Goal: Task Accomplishment & Management: Complete application form

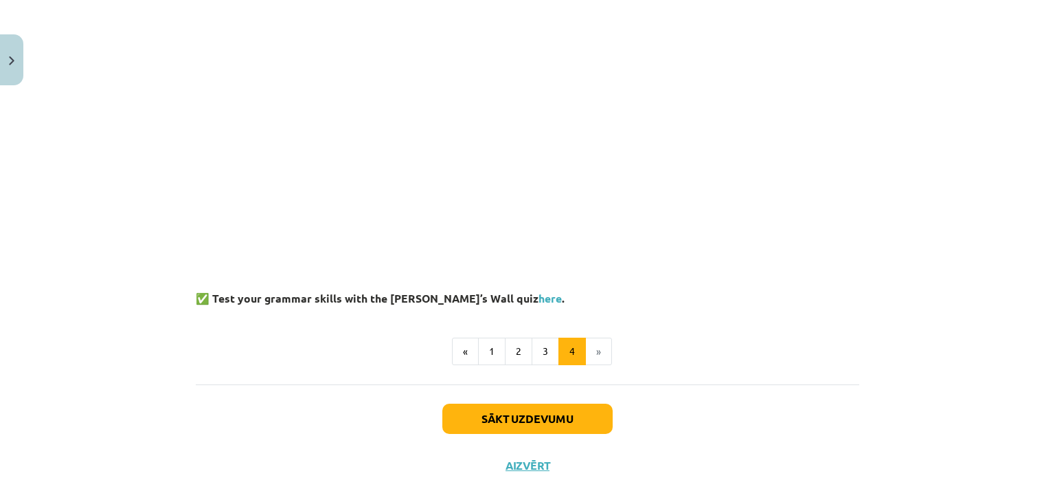
scroll to position [357, 0]
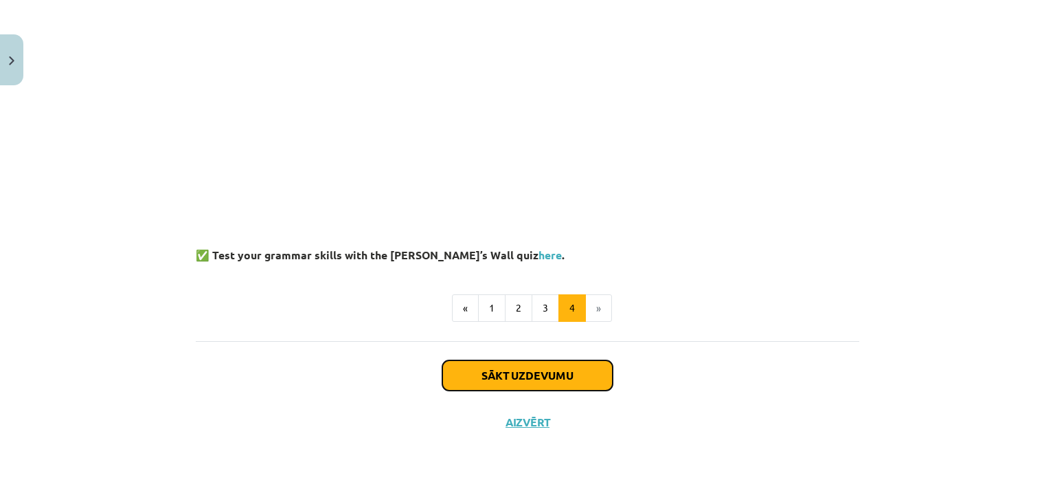
click at [517, 382] on button "Sākt uzdevumu" at bounding box center [527, 375] width 170 height 30
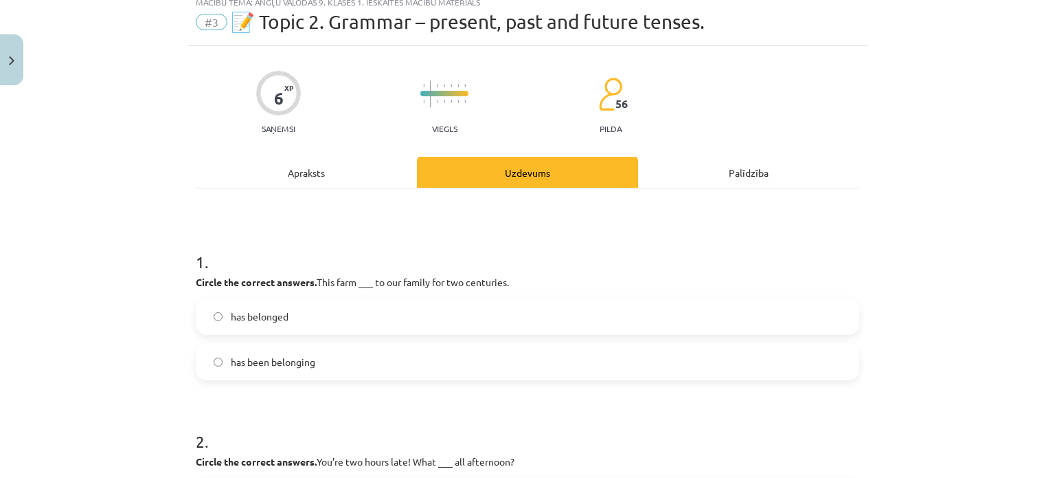
scroll to position [34, 0]
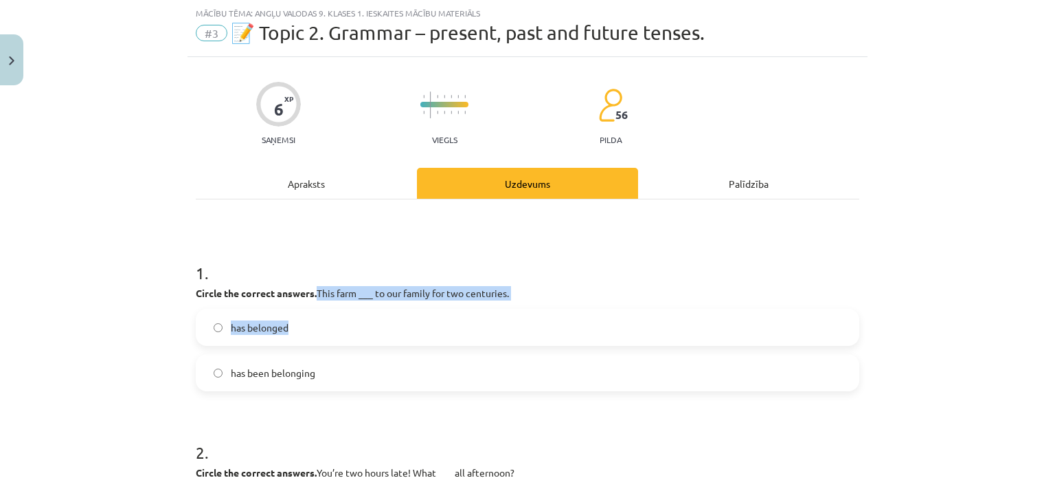
drag, startPoint x: 313, startPoint y: 291, endPoint x: 511, endPoint y: 303, distance: 198.3
click at [511, 303] on div "1 . Circle the correct answers. This farm ___ to our family for two centuries. …" at bounding box center [528, 315] width 664 height 152
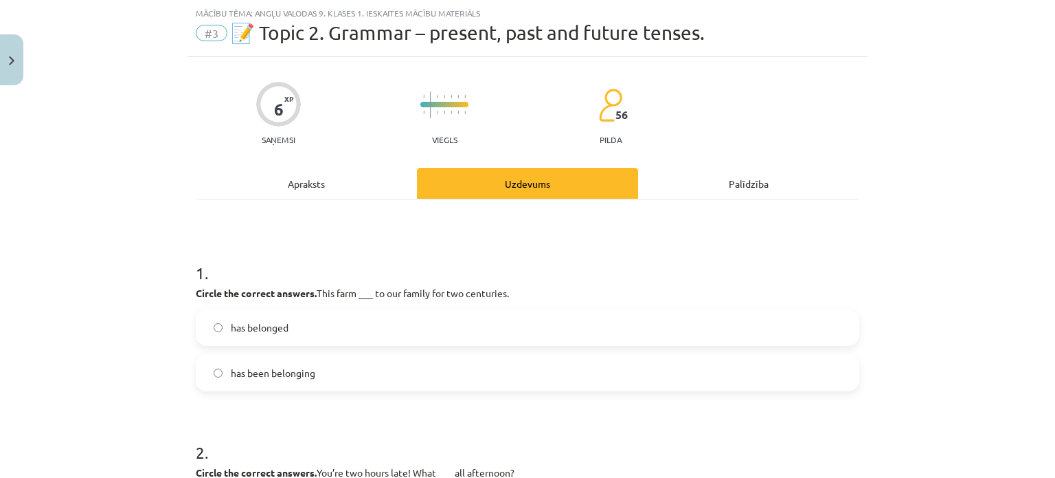
click at [558, 276] on h1 "1 ." at bounding box center [528, 260] width 664 height 43
drag, startPoint x: 509, startPoint y: 289, endPoint x: 313, endPoint y: 292, distance: 195.8
click at [313, 292] on p "Circle the correct answers. This farm ___ to our family for two centuries." at bounding box center [528, 293] width 664 height 14
copy p "This farm ___ to our family for two centuries."
click at [237, 322] on span "has belonged" at bounding box center [260, 327] width 58 height 14
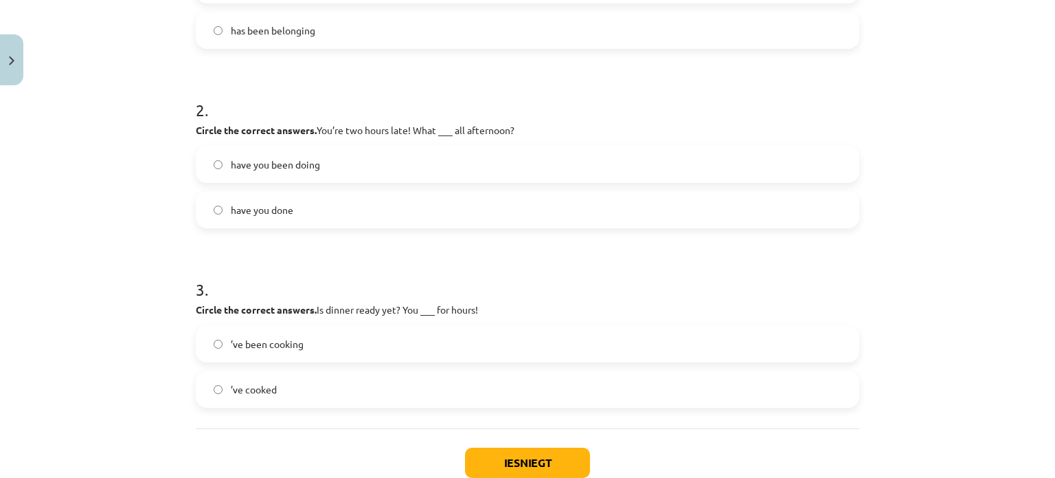
scroll to position [378, 0]
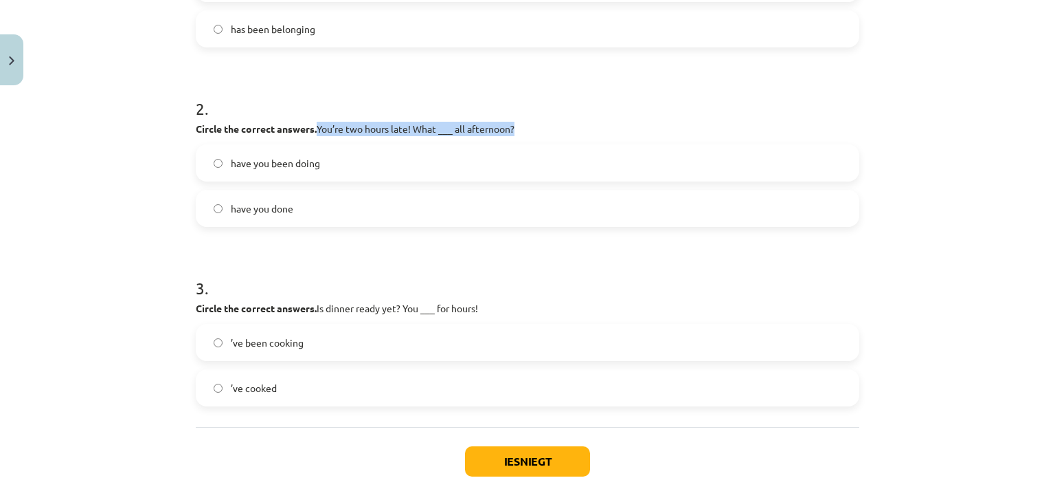
drag, startPoint x: 313, startPoint y: 123, endPoint x: 518, endPoint y: 131, distance: 205.6
click at [518, 131] on p "Circle the correct answers. You’re two hours late! What ___ all afternoon?" at bounding box center [528, 129] width 664 height 14
copy p "You’re two hours late! What ___ all afternoon?"
click at [276, 161] on span "have you been doing" at bounding box center [275, 163] width 89 height 14
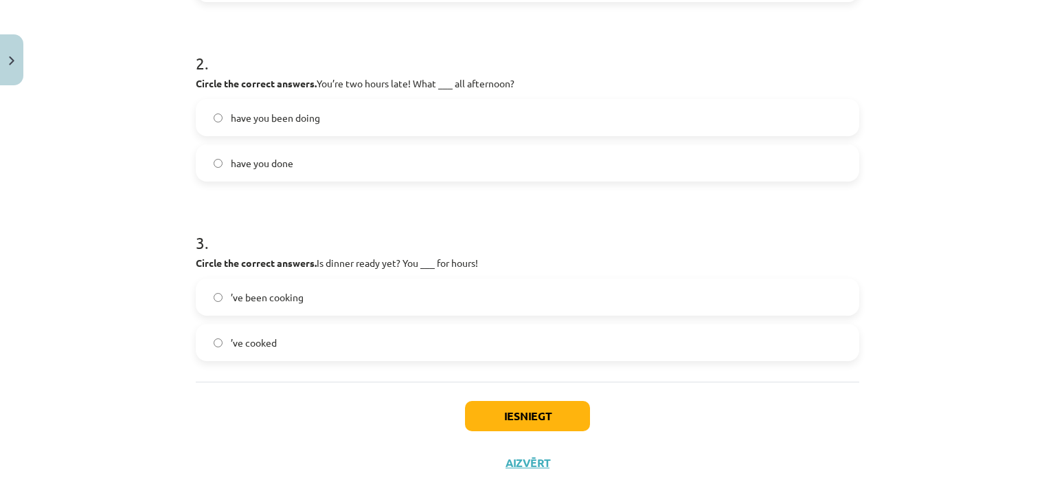
scroll to position [465, 0]
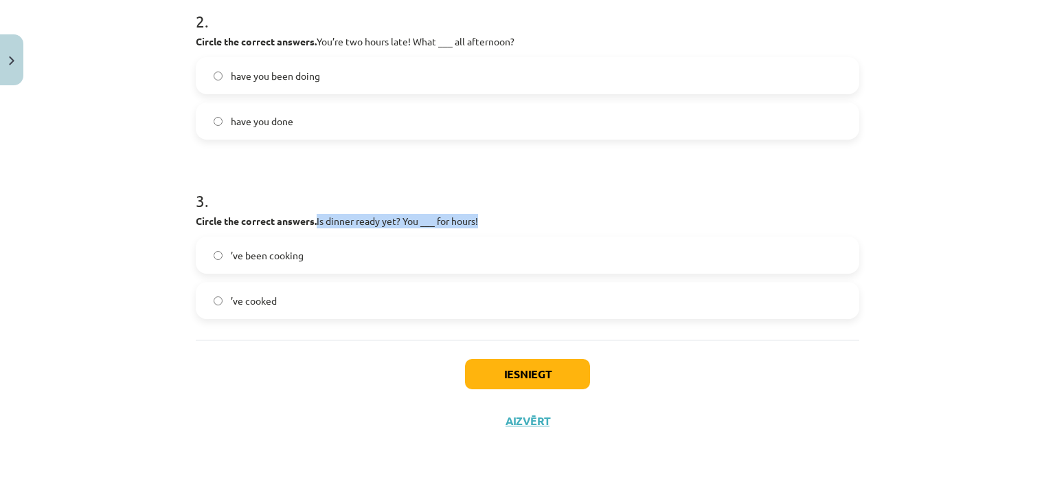
drag, startPoint x: 313, startPoint y: 218, endPoint x: 486, endPoint y: 223, distance: 173.2
click at [486, 223] on p "Circle the correct answers. Is dinner ready yet? You ___ for hours!" at bounding box center [528, 221] width 664 height 14
copy p "Is dinner ready yet? You ___ for hours!"
click at [286, 259] on span "’ve been cooking" at bounding box center [267, 255] width 73 height 14
drag, startPoint x: 298, startPoint y: 230, endPoint x: 229, endPoint y: 149, distance: 106.3
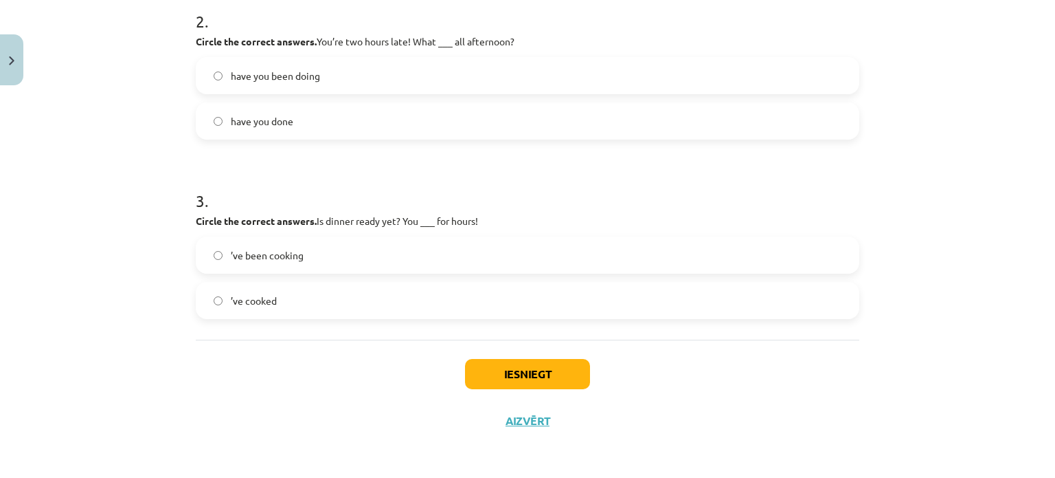
click at [229, 149] on form "1 . Circle the correct answers. This farm ___ to our family for two centuries. …" at bounding box center [528, 63] width 664 height 510
click at [478, 368] on button "Iesniegt" at bounding box center [527, 374] width 125 height 30
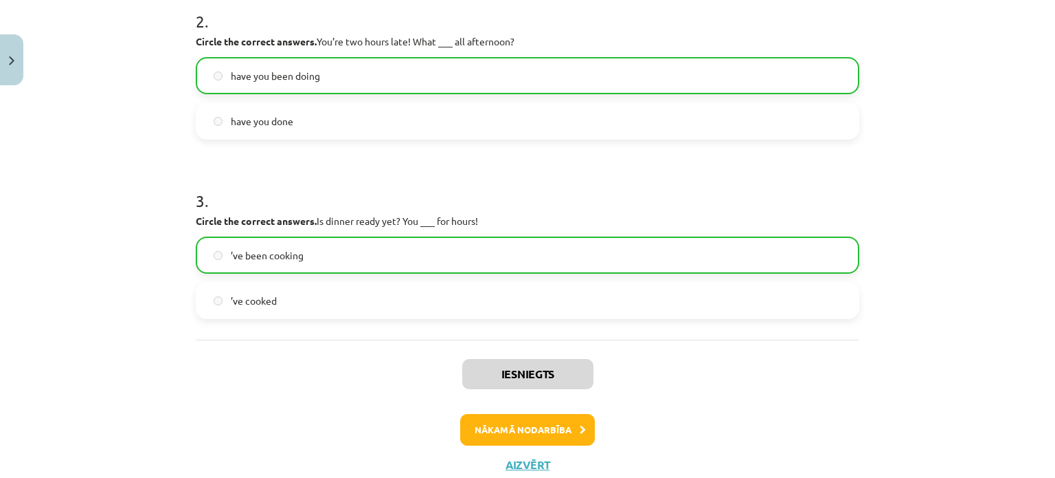
drag, startPoint x: 478, startPoint y: 315, endPoint x: 182, endPoint y: 346, distance: 297.7
click at [182, 346] on div "Mācību tēma: Angļu valodas 9. klases 1. ieskaites mācību materiāls #3 📝 Topic 2…" at bounding box center [527, 239] width 1055 height 478
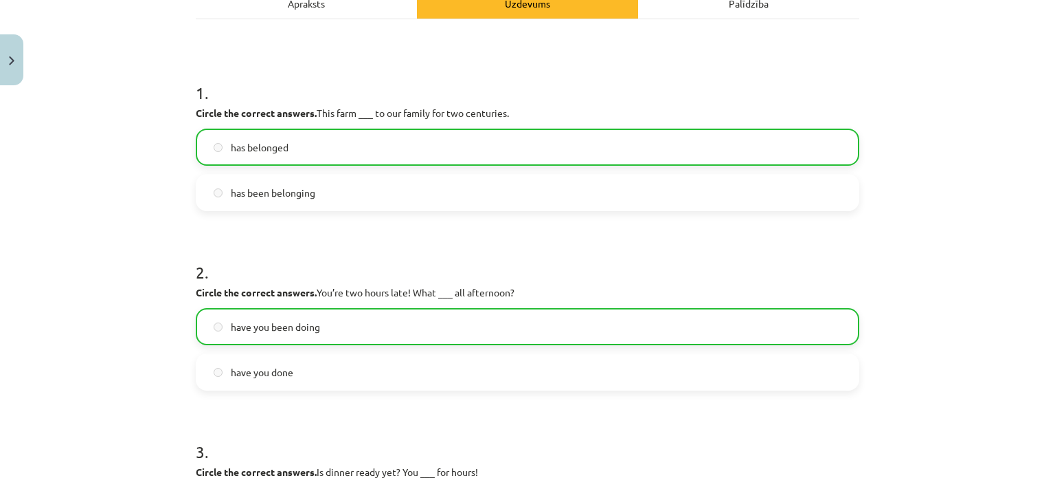
scroll to position [190, 0]
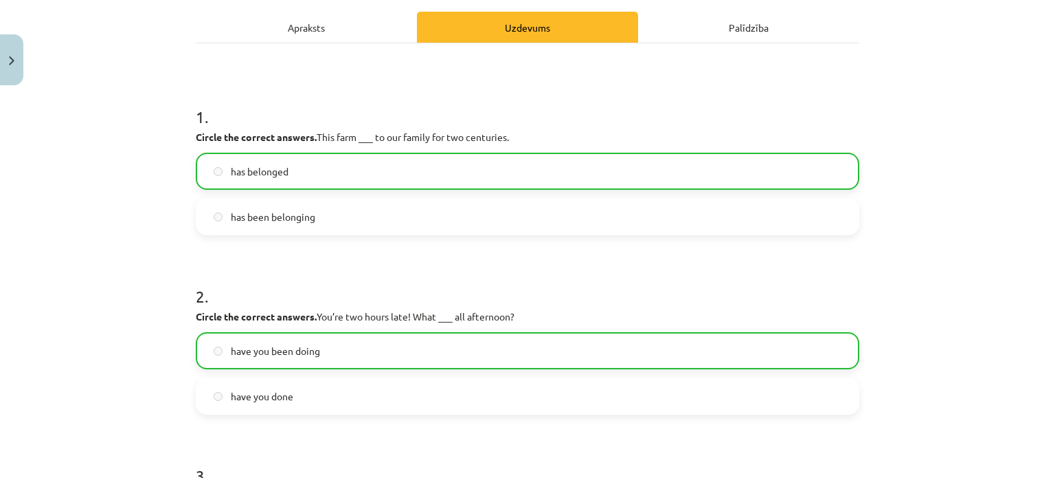
drag, startPoint x: 182, startPoint y: 343, endPoint x: 165, endPoint y: 364, distance: 27.4
click at [165, 364] on div "Mācību tēma: Angļu valodas 9. klases 1. ieskaites mācību materiāls #3 📝 Topic 2…" at bounding box center [527, 239] width 1055 height 478
drag, startPoint x: 165, startPoint y: 362, endPoint x: 144, endPoint y: 374, distance: 24.3
click at [144, 374] on div "Mācību tēma: Angļu valodas 9. klases 1. ieskaites mācību materiāls #3 📝 Topic 2…" at bounding box center [527, 239] width 1055 height 478
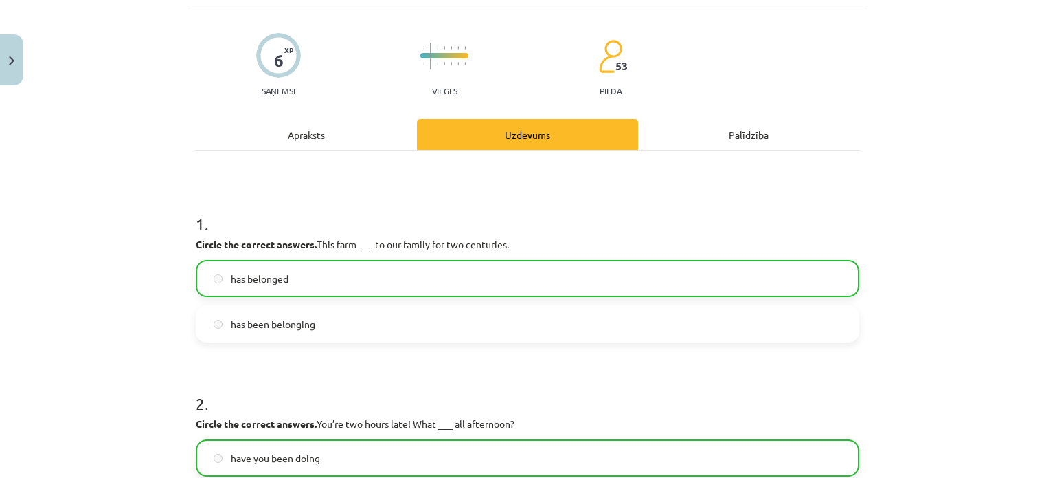
scroll to position [53, 0]
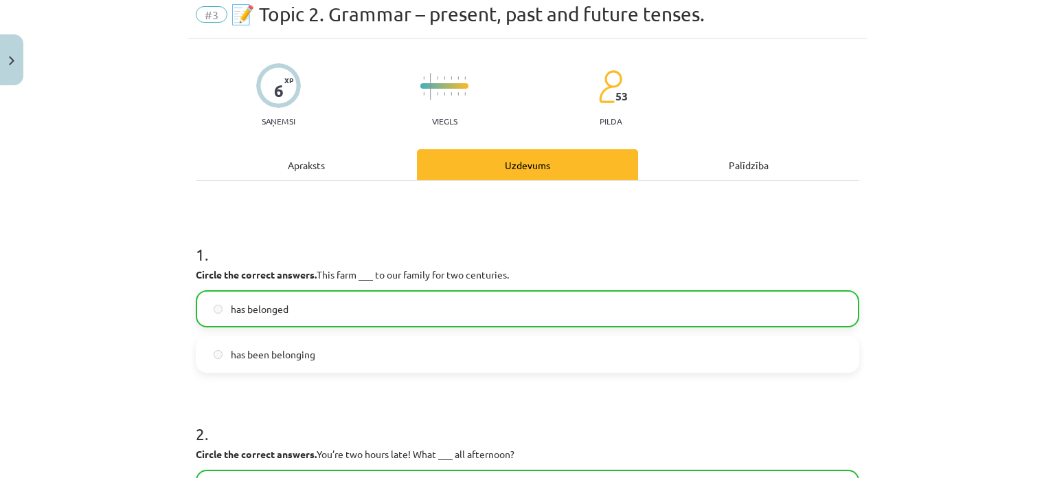
drag, startPoint x: 144, startPoint y: 368, endPoint x: 83, endPoint y: 340, distance: 66.4
click at [82, 340] on div "Mācību tēma: Angļu valodas 9. klases 1. ieskaites mācību materiāls #3 📝 Topic 2…" at bounding box center [527, 239] width 1055 height 478
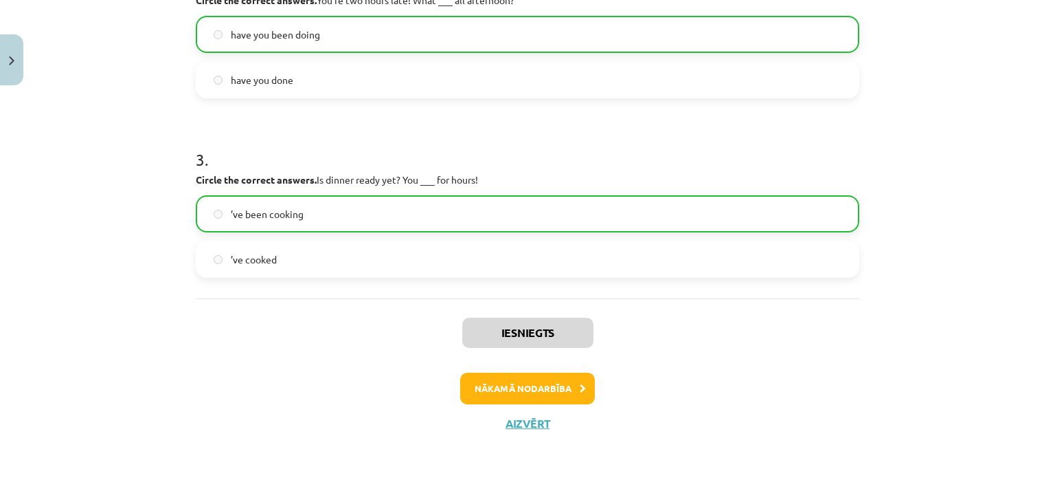
scroll to position [508, 0]
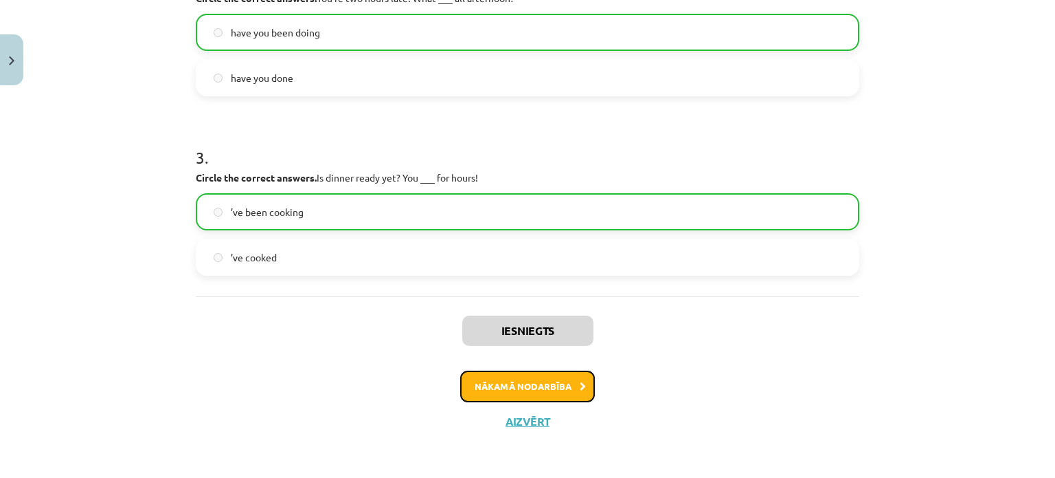
click at [531, 388] on button "Nākamā nodarbība" at bounding box center [527, 386] width 135 height 32
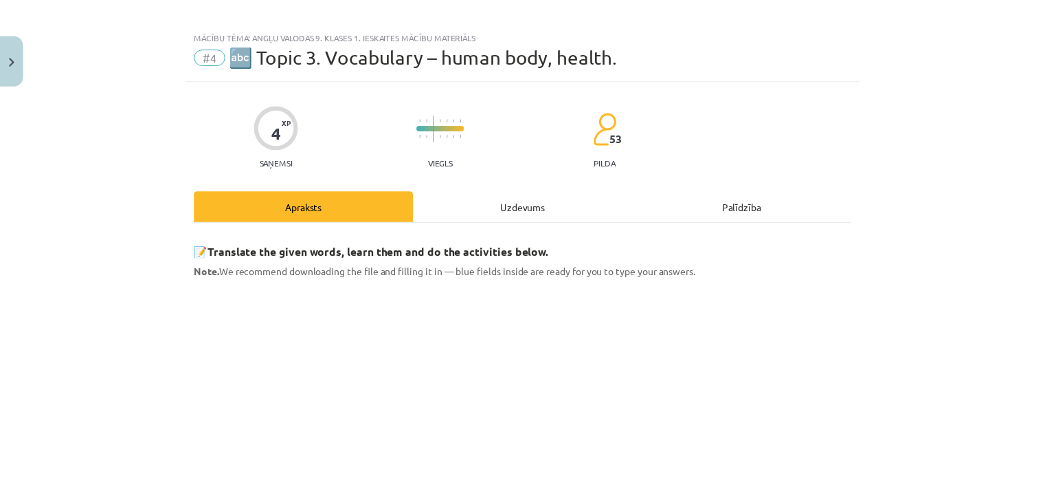
scroll to position [0, 0]
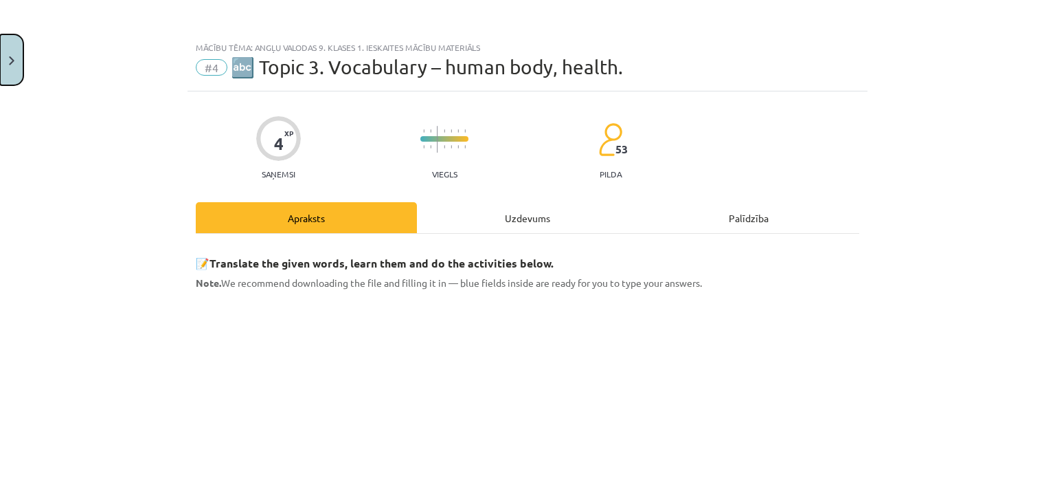
click at [19, 63] on button "Close" at bounding box center [11, 59] width 23 height 51
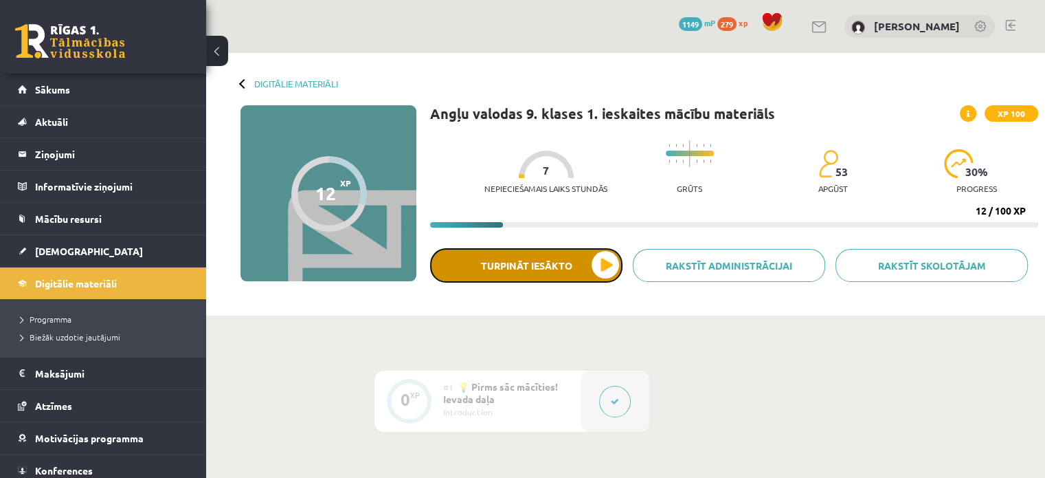
click at [506, 260] on button "Turpināt iesākto" at bounding box center [526, 265] width 192 height 34
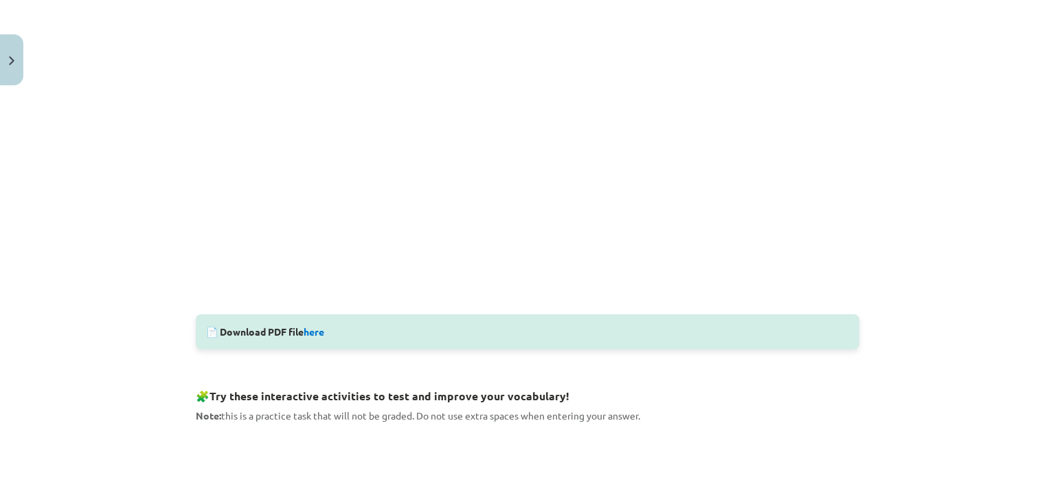
scroll to position [412, 0]
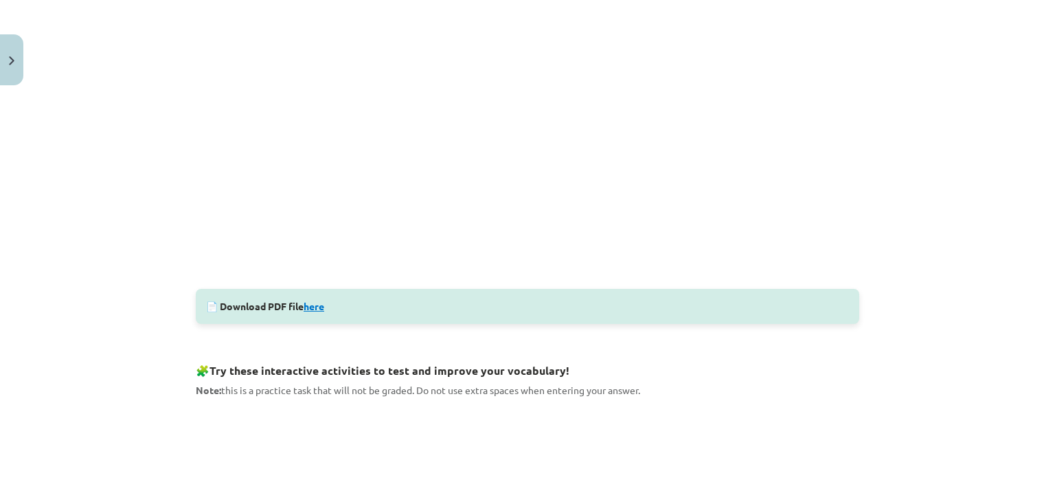
click at [311, 304] on link "here" at bounding box center [314, 306] width 21 height 12
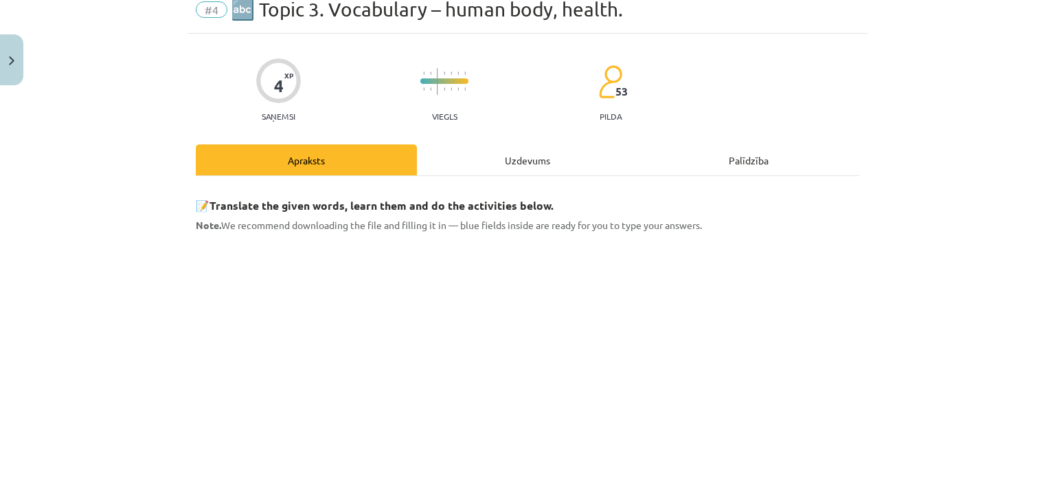
click at [159, 329] on div "Mācību tēma: Angļu valodas 9. klases 1. ieskaites mācību materiāls #4 🔤 Topic 3…" at bounding box center [527, 239] width 1055 height 478
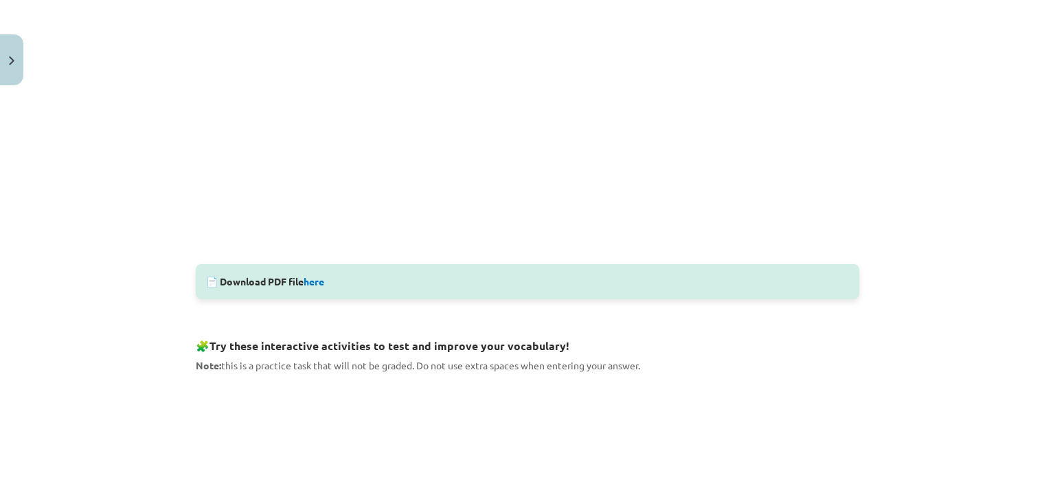
scroll to position [470, 0]
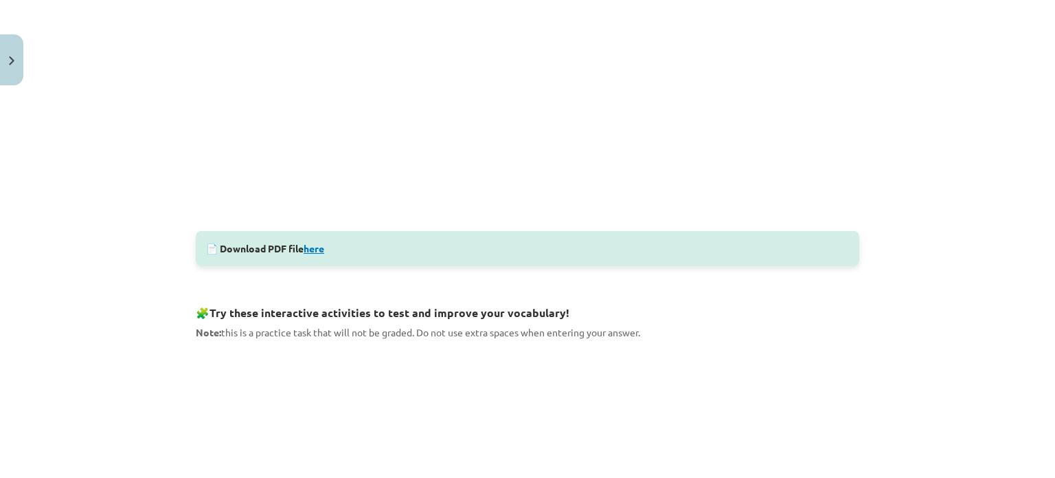
click at [316, 247] on link "here" at bounding box center [314, 248] width 21 height 12
click at [151, 142] on div "Mācību tēma: Angļu valodas 9. klases 1. ieskaites mācību materiāls #4 🔤 Topic 3…" at bounding box center [527, 239] width 1055 height 478
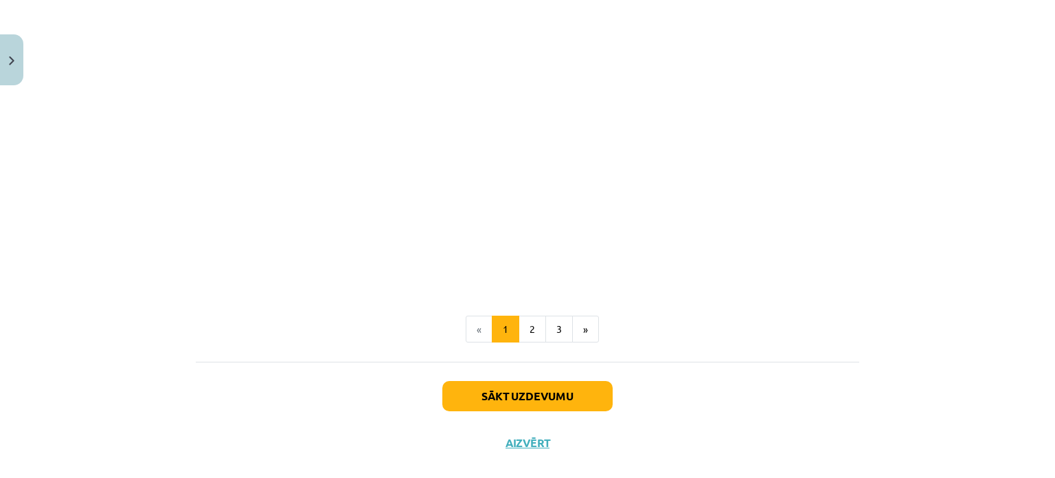
scroll to position [882, 0]
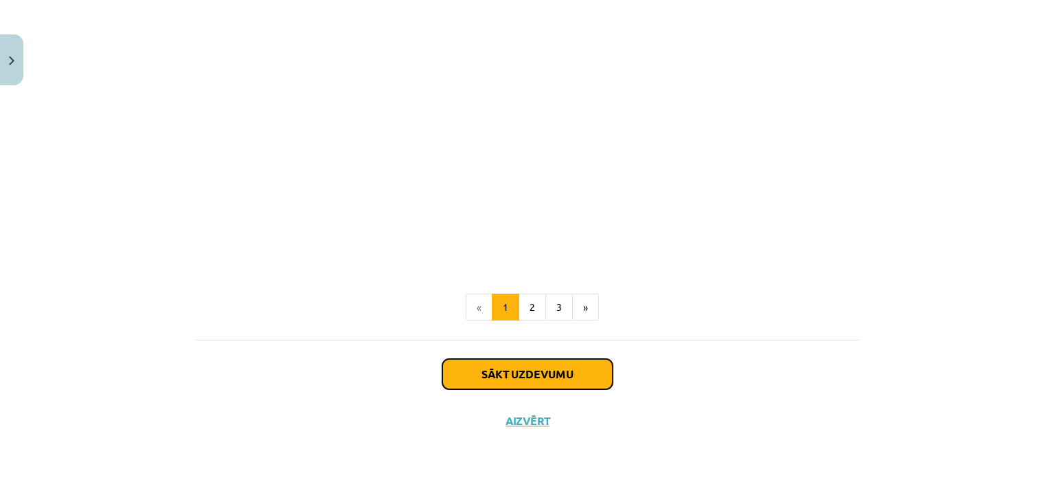
click at [537, 373] on button "Sākt uzdevumu" at bounding box center [527, 374] width 170 height 30
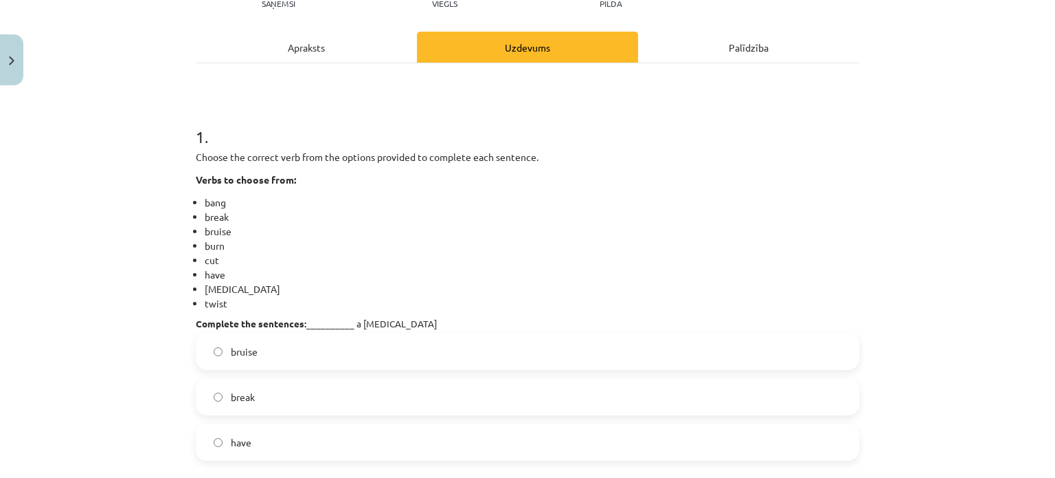
scroll to position [172, 0]
drag, startPoint x: 396, startPoint y: 318, endPoint x: 344, endPoint y: 321, distance: 53.0
click at [344, 321] on h4 "Complete the sentences: __________ a [MEDICAL_DATA]" at bounding box center [528, 321] width 664 height 11
click at [236, 444] on span "have" at bounding box center [241, 441] width 21 height 14
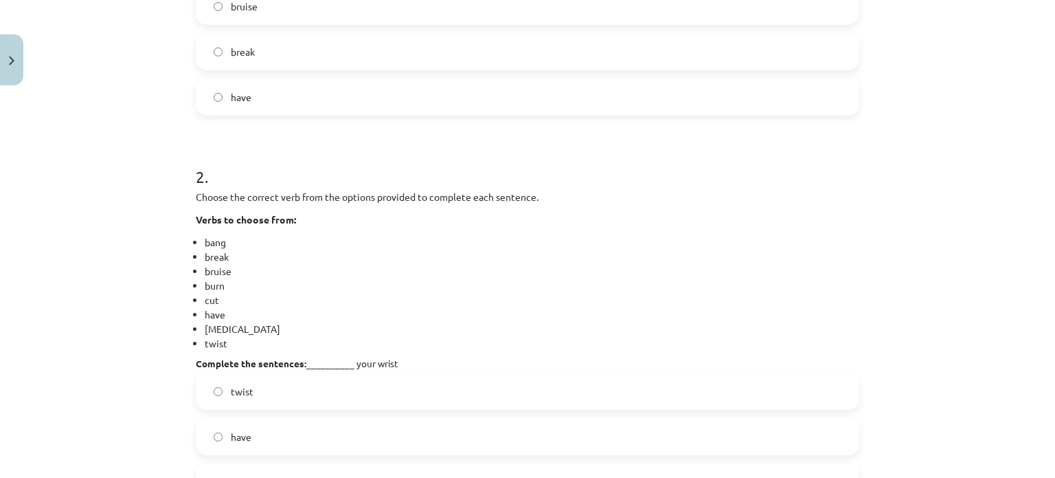
scroll to position [653, 0]
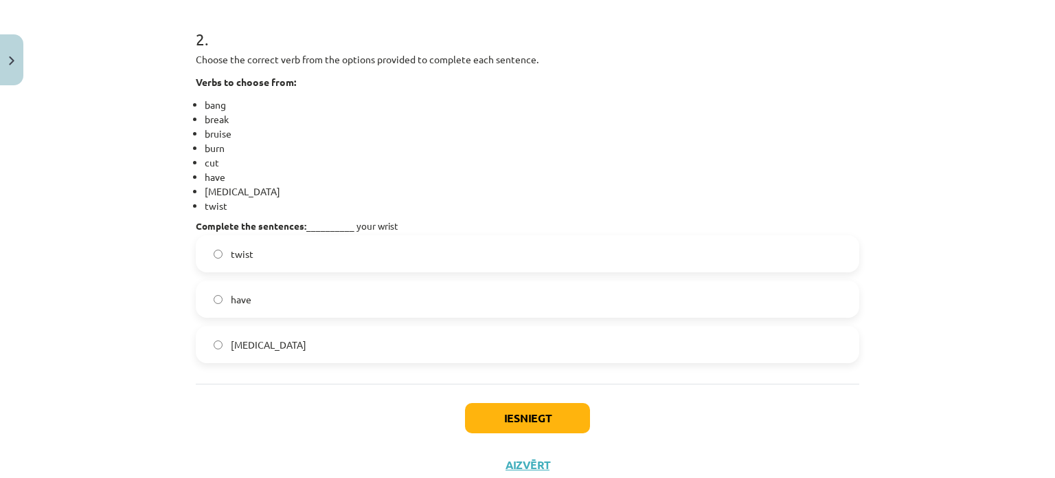
click at [247, 256] on span "twist" at bounding box center [242, 254] width 23 height 14
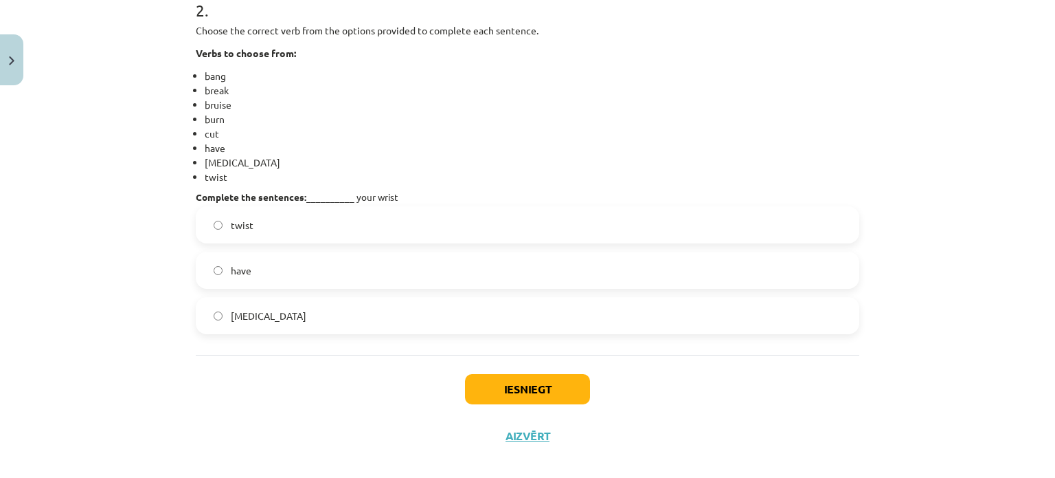
scroll to position [697, 0]
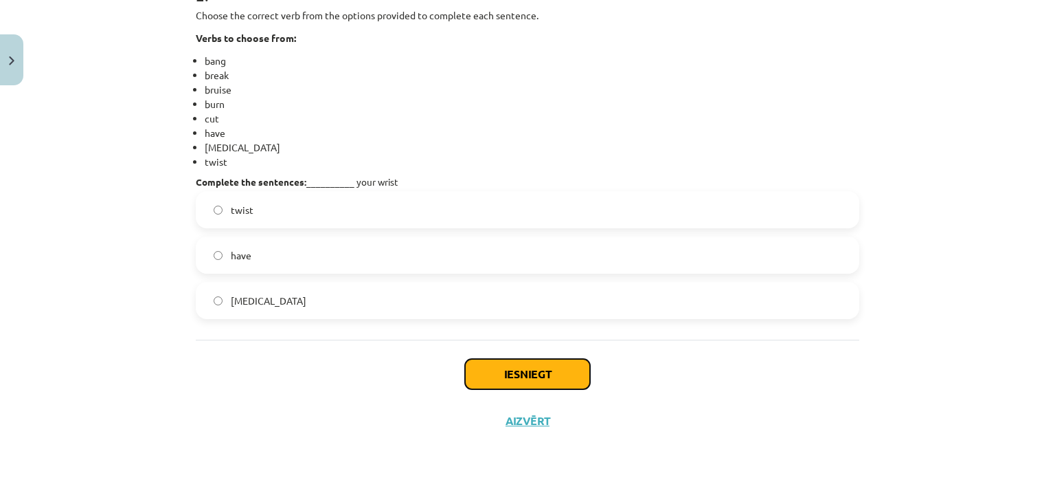
click at [513, 378] on button "Iesniegt" at bounding box center [527, 374] width 125 height 30
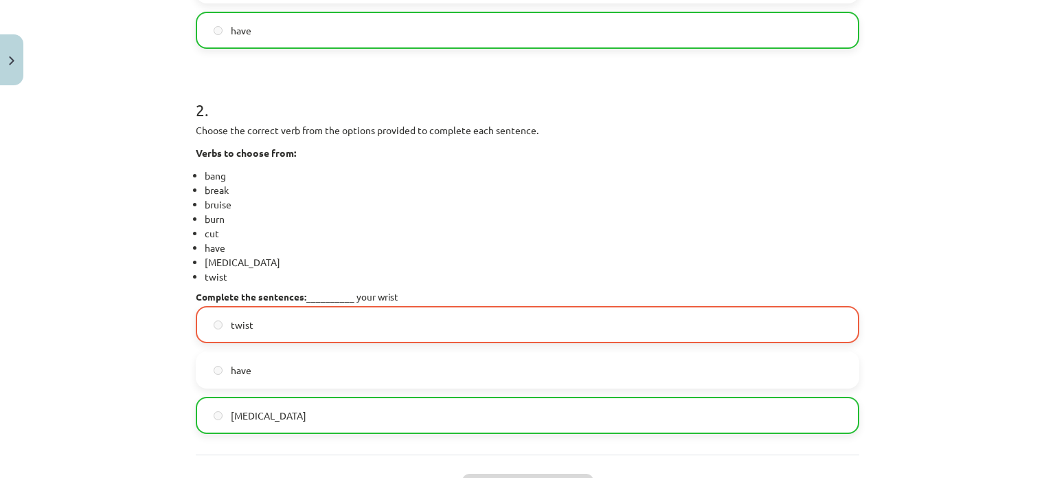
scroll to position [740, 0]
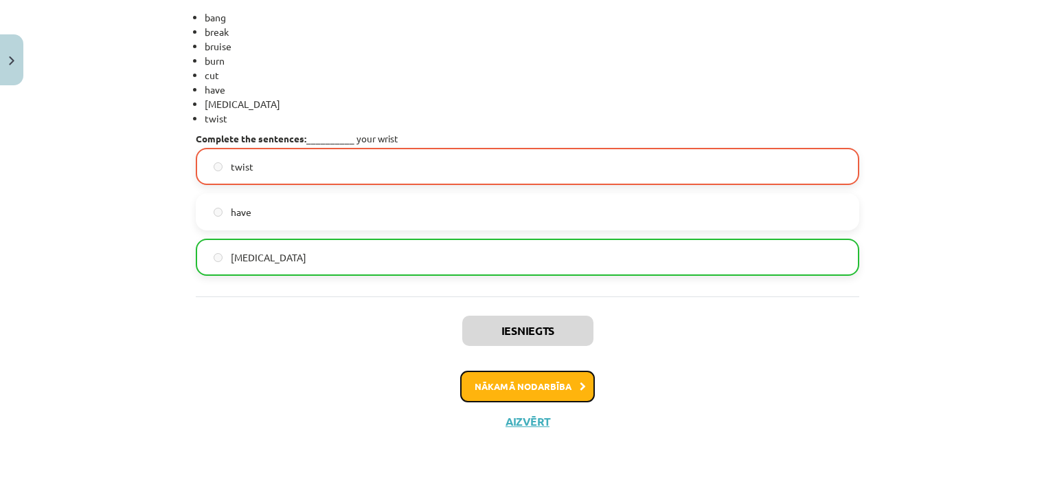
click at [538, 390] on button "Nākamā nodarbība" at bounding box center [527, 386] width 135 height 32
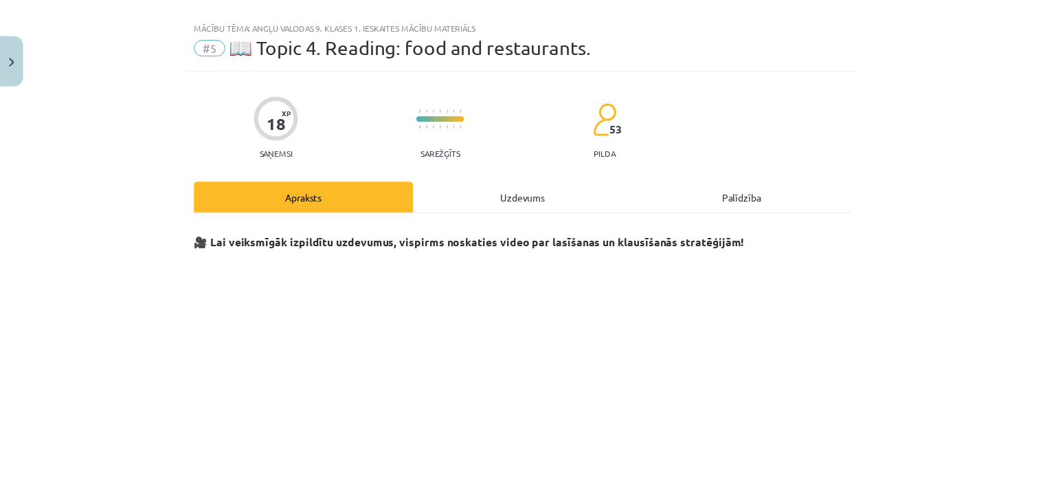
scroll to position [0, 0]
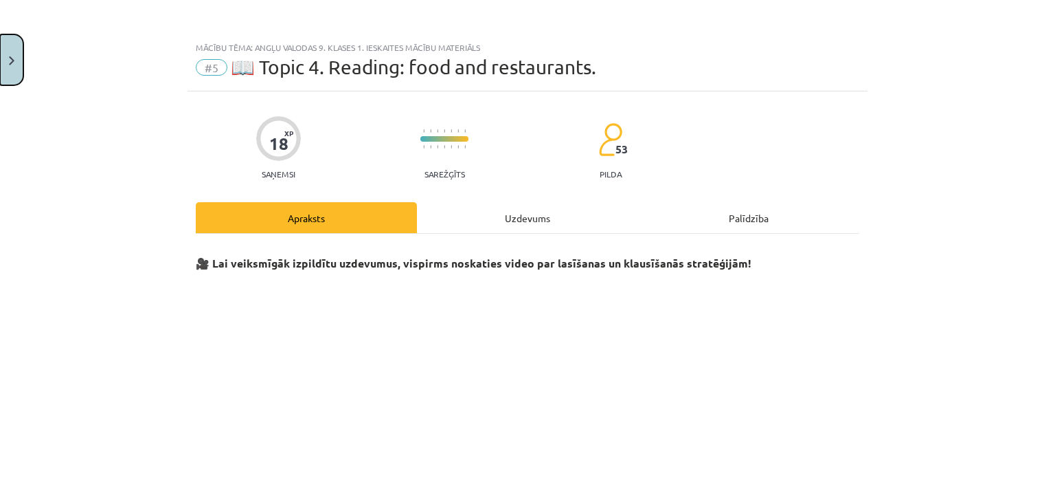
click at [4, 63] on button "Close" at bounding box center [11, 59] width 23 height 51
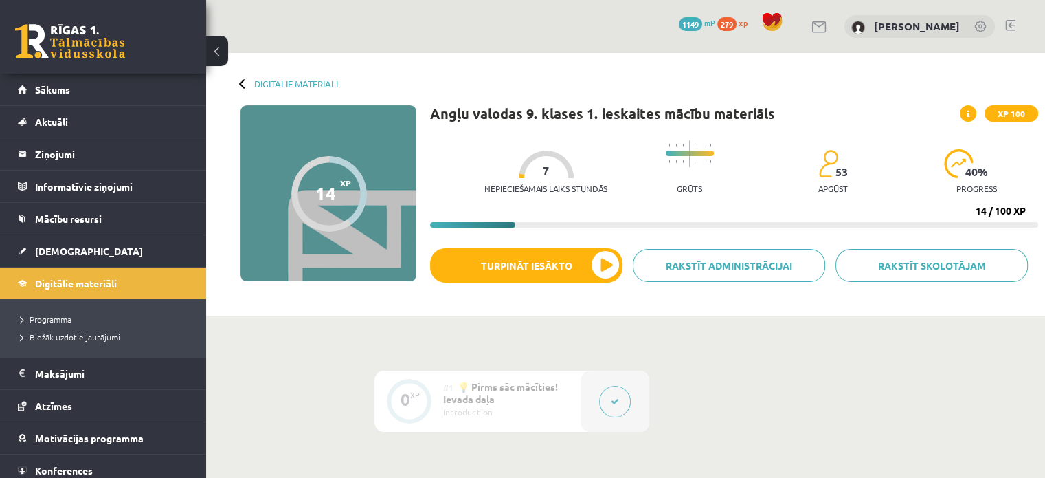
click at [892, 213] on div "Nepieciešamais laiks stundās 7 Grūts 53 apgūst 40 % progress 14 / 100 XP" at bounding box center [734, 180] width 608 height 94
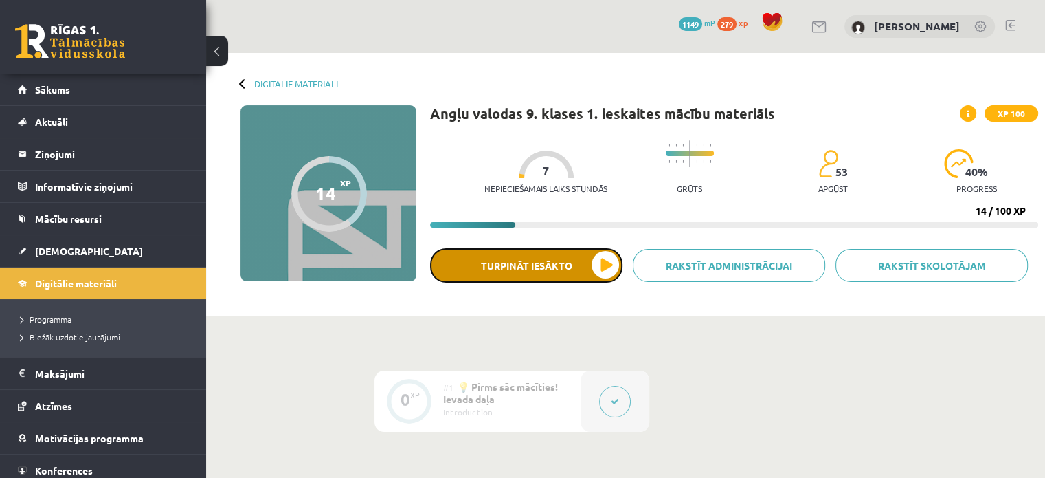
click at [541, 266] on button "Turpināt iesākto" at bounding box center [526, 265] width 192 height 34
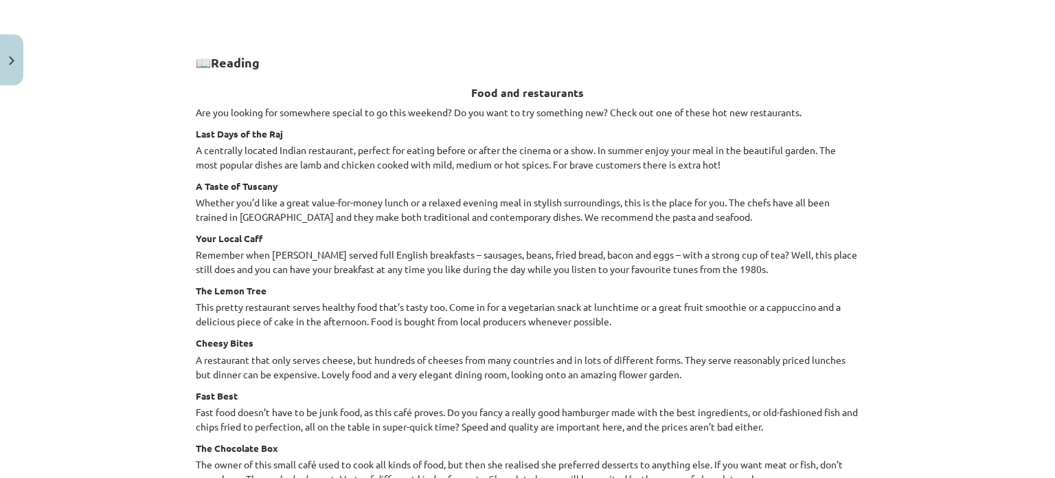
scroll to position [1499, 0]
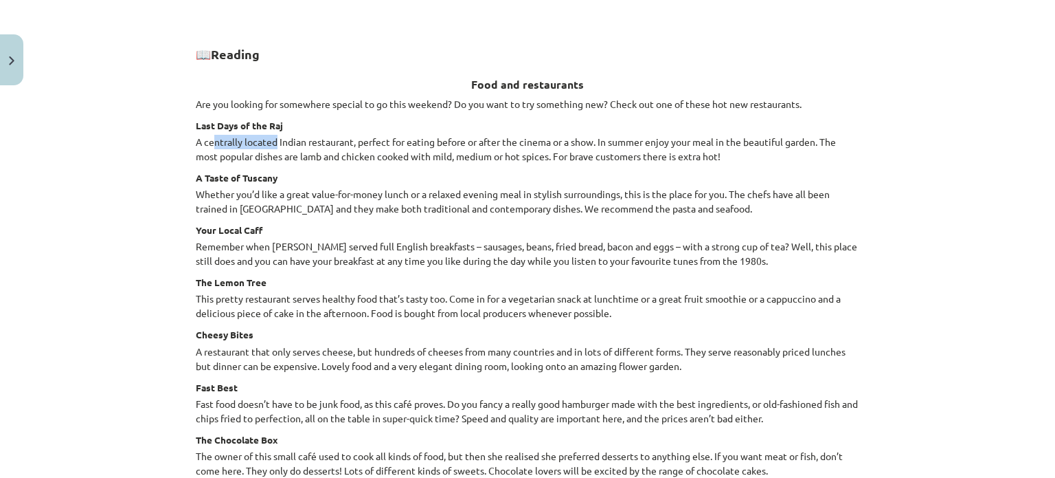
click at [272, 145] on p "A centrally located Indian restaurant, perfect for eating before or after the c…" at bounding box center [528, 149] width 664 height 29
click at [319, 144] on p "A centrally located Indian restaurant, perfect for eating before or after the c…" at bounding box center [528, 149] width 664 height 29
drag, startPoint x: 203, startPoint y: 153, endPoint x: 445, endPoint y: 160, distance: 242.6
click at [445, 160] on p "A centrally located Indian restaurant, perfect for eating before or after the c…" at bounding box center [528, 149] width 664 height 29
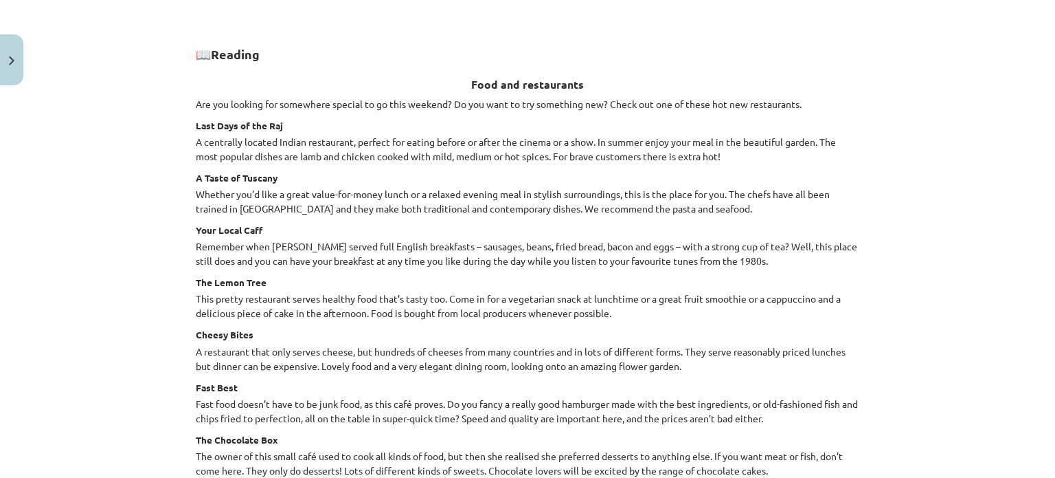
scroll to position [1568, 0]
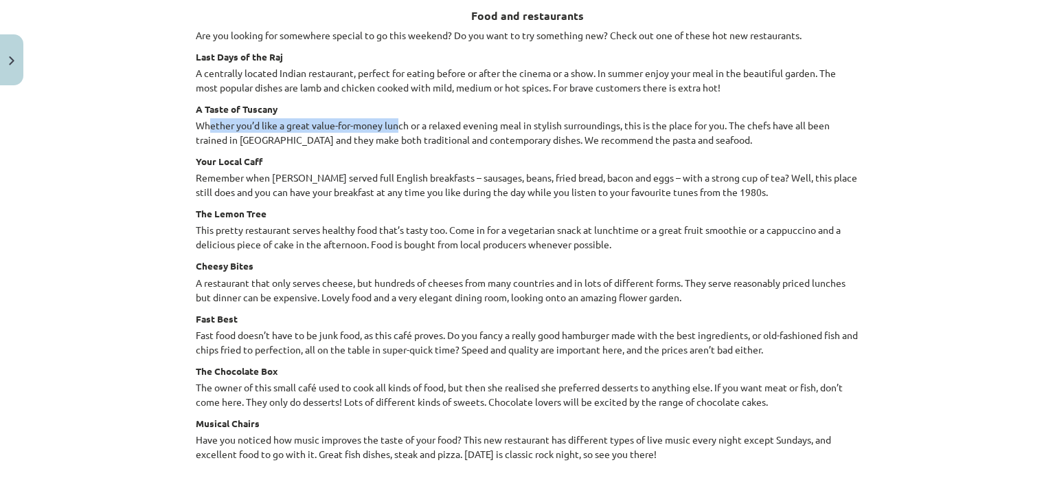
drag, startPoint x: 205, startPoint y: 124, endPoint x: 420, endPoint y: 124, distance: 215.0
click at [399, 124] on p "Whether you’d like a great value-for-money lunch or a relaxed evening meal in s…" at bounding box center [528, 132] width 664 height 29
click at [467, 124] on p "Whether you’d like a great value-for-money lunch or a relaxed evening meal in s…" at bounding box center [528, 132] width 664 height 29
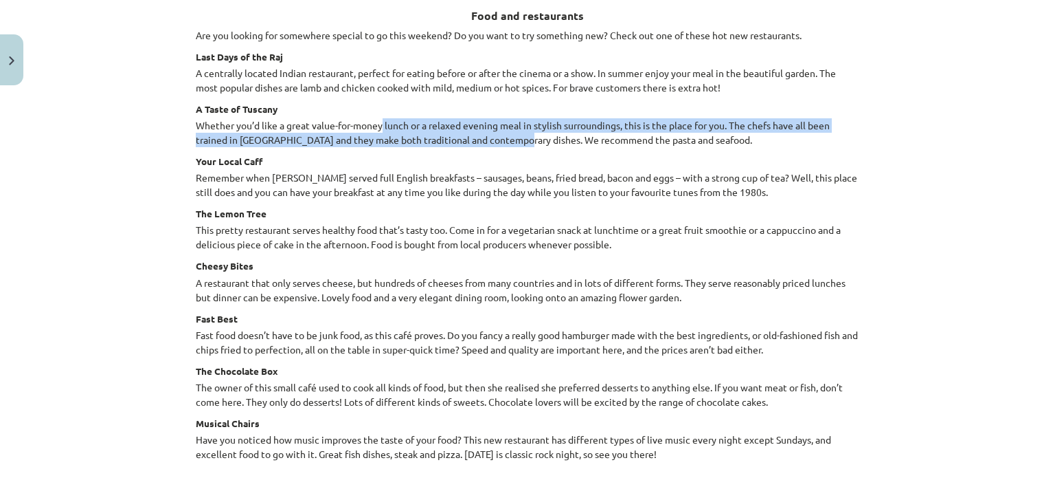
drag, startPoint x: 379, startPoint y: 122, endPoint x: 505, endPoint y: 144, distance: 128.3
click at [505, 144] on p "Whether you’d like a great value-for-money lunch or a relaxed evening meal in s…" at bounding box center [528, 132] width 664 height 29
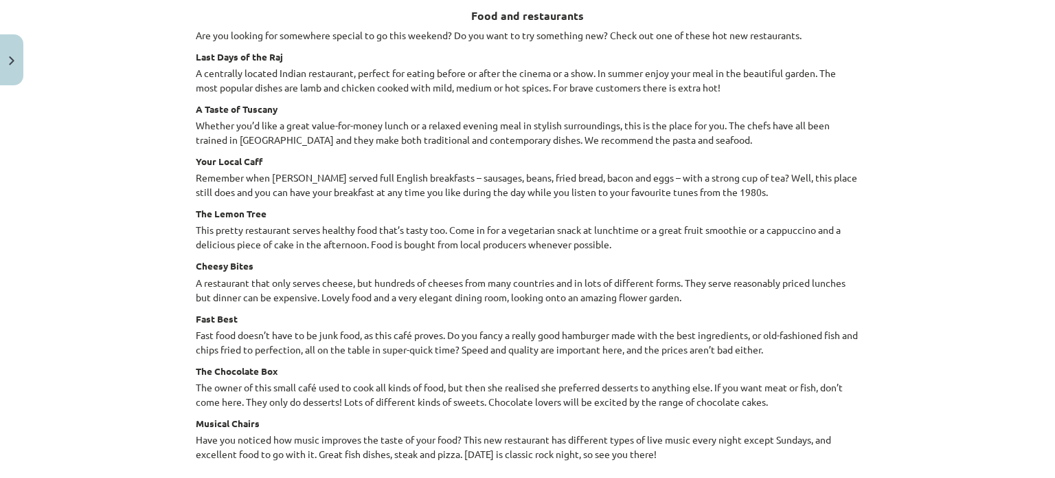
click at [548, 135] on p "Whether you’d like a great value-for-money lunch or a relaxed evening meal in s…" at bounding box center [528, 132] width 664 height 29
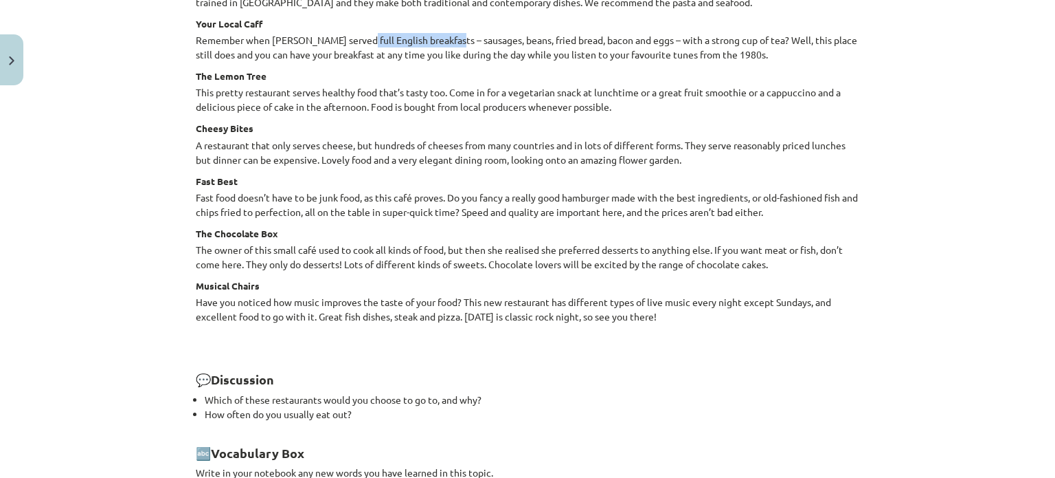
drag, startPoint x: 363, startPoint y: 37, endPoint x: 445, endPoint y: 43, distance: 82.7
click at [445, 43] on p "Remember when [PERSON_NAME] served full English breakfasts – sausages, beans, f…" at bounding box center [528, 47] width 664 height 29
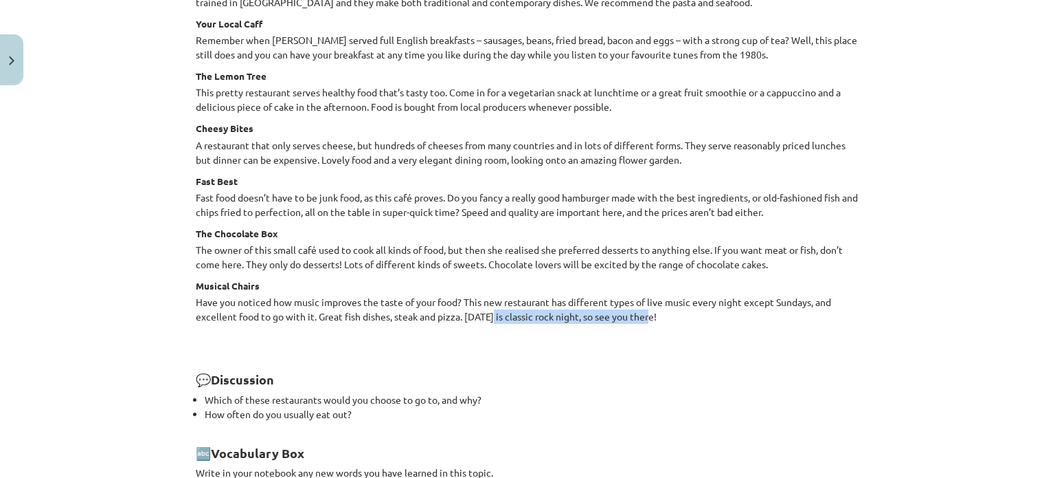
drag, startPoint x: 495, startPoint y: 315, endPoint x: 664, endPoint y: 310, distance: 169.1
click at [655, 311] on p "Have you noticed how music improves the taste of your food? This new restaurant…" at bounding box center [528, 309] width 664 height 29
click at [735, 319] on p "Have you noticed how music improves the taste of your food? This new restaurant…" at bounding box center [528, 309] width 664 height 29
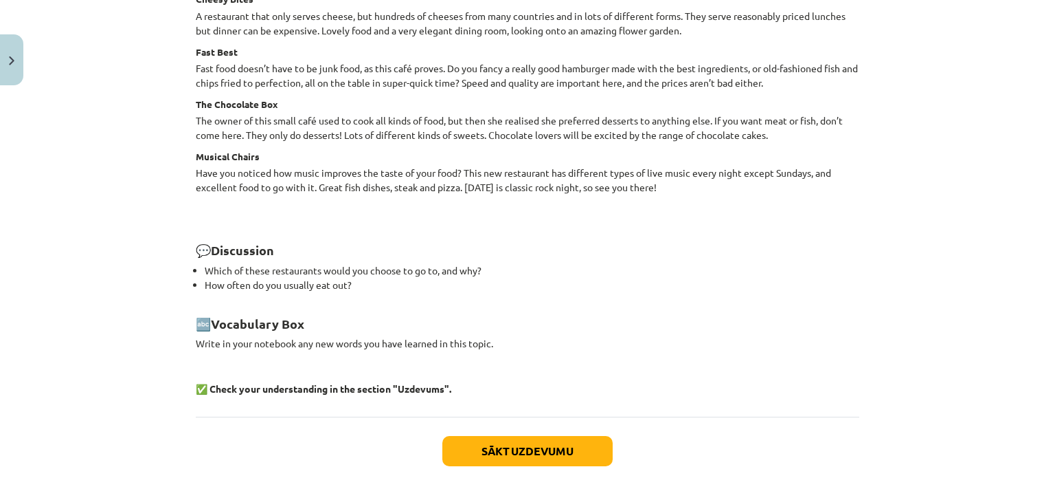
scroll to position [1843, 0]
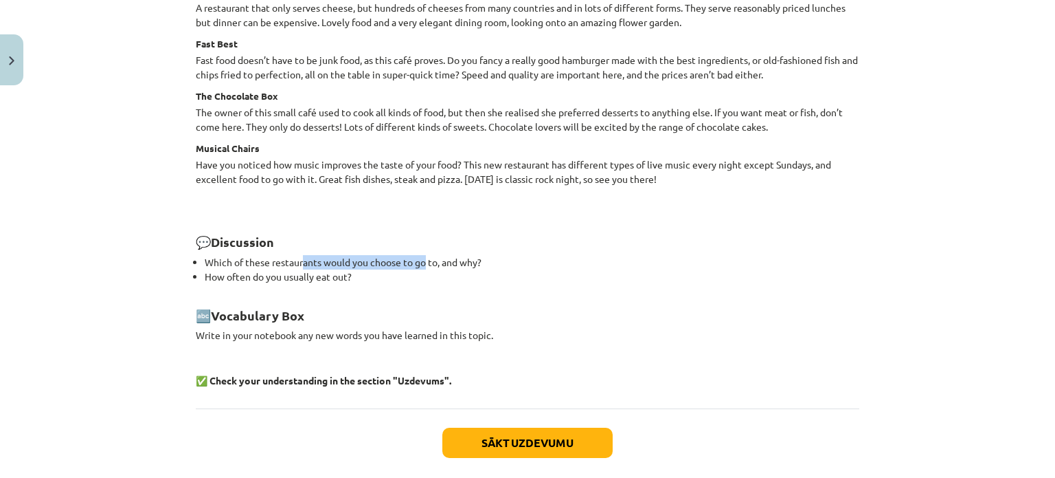
drag, startPoint x: 318, startPoint y: 262, endPoint x: 423, endPoint y: 260, distance: 104.5
click at [423, 260] on li "Which of these restaurants would you choose to go to, and why?" at bounding box center [532, 262] width 655 height 14
click at [536, 262] on li "Which of these restaurants would you choose to go to, and why?" at bounding box center [532, 262] width 655 height 14
drag, startPoint x: 236, startPoint y: 273, endPoint x: 313, endPoint y: 272, distance: 77.6
click at [313, 272] on li "How often do you usually eat out?" at bounding box center [532, 276] width 655 height 14
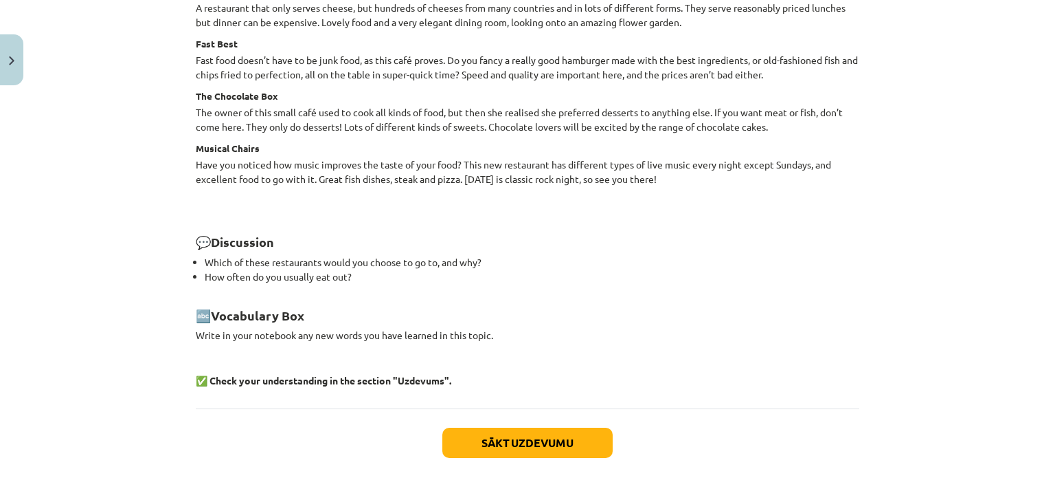
click at [356, 277] on li "How often do you usually eat out?" at bounding box center [532, 276] width 655 height 14
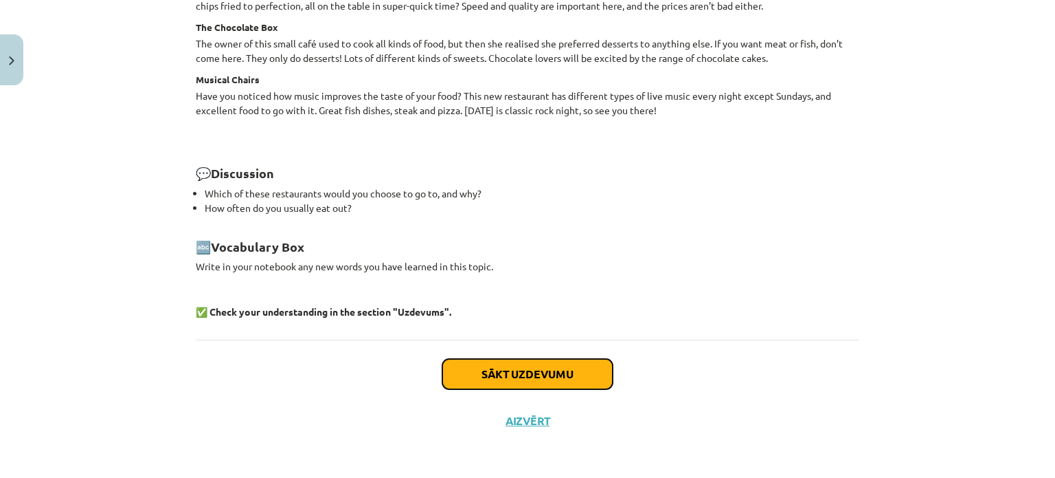
click at [527, 366] on button "Sākt uzdevumu" at bounding box center [527, 374] width 170 height 30
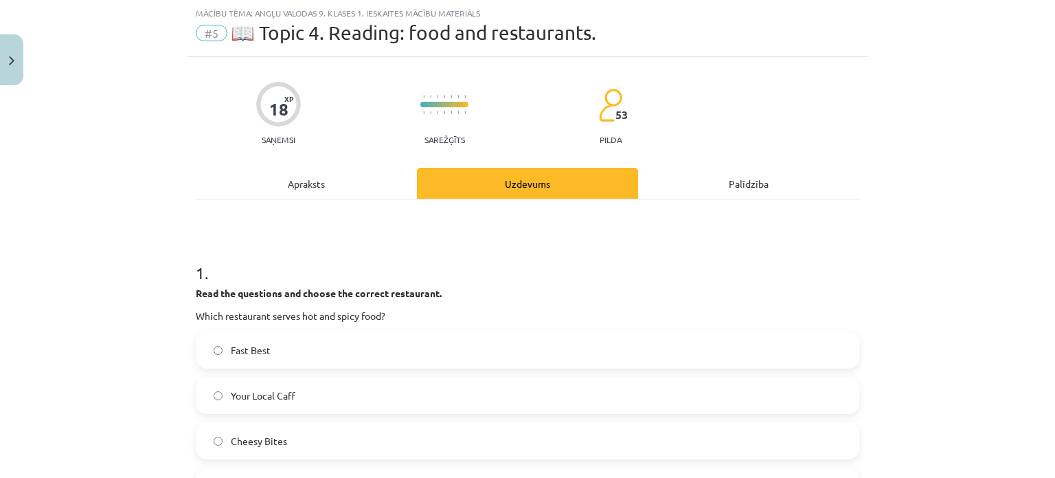
scroll to position [172, 0]
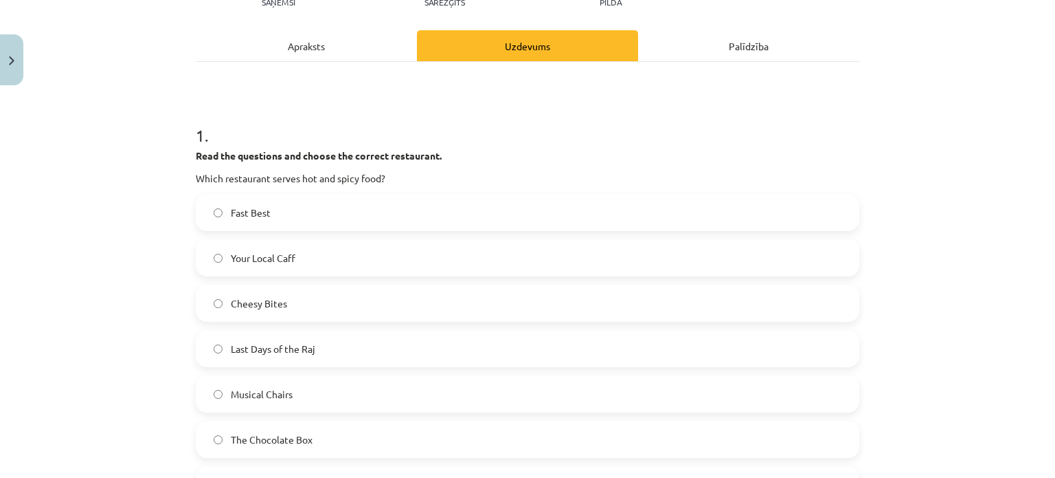
click at [281, 346] on span "Last Days of the Raj" at bounding box center [273, 348] width 85 height 14
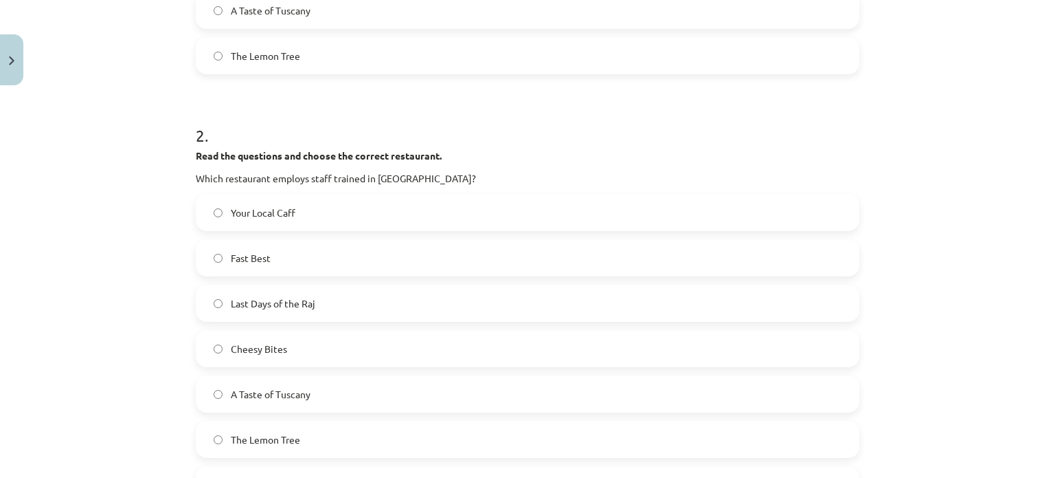
scroll to position [653, 0]
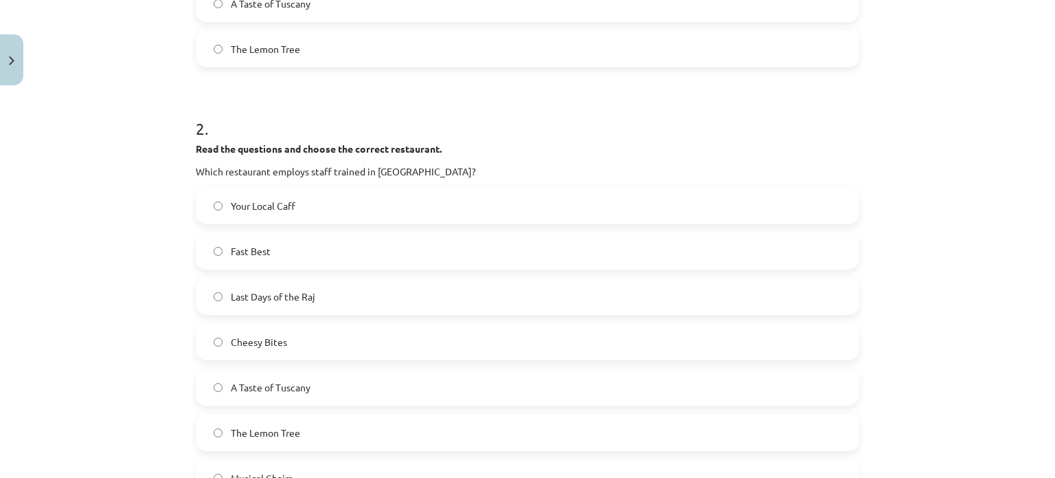
click at [275, 387] on span "A Taste of Tuscany" at bounding box center [271, 387] width 80 height 14
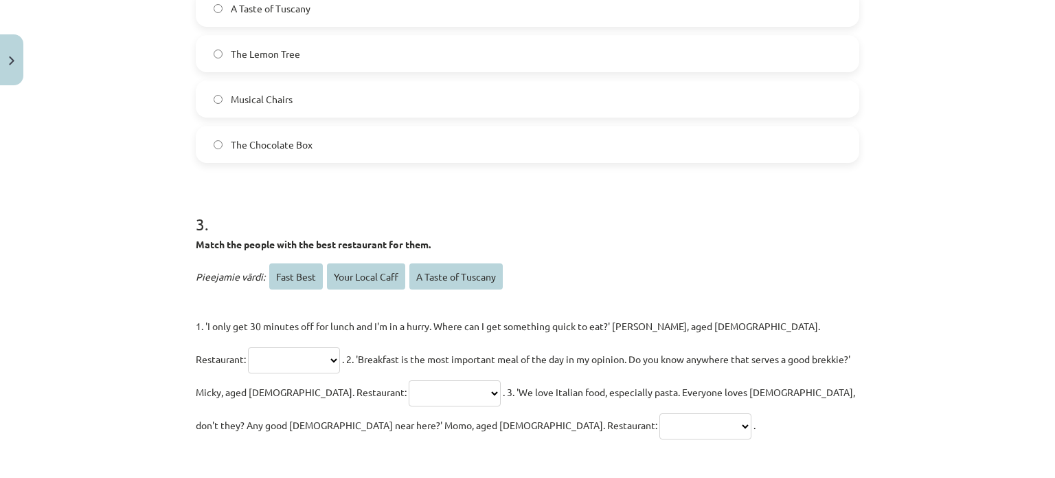
scroll to position [1134, 0]
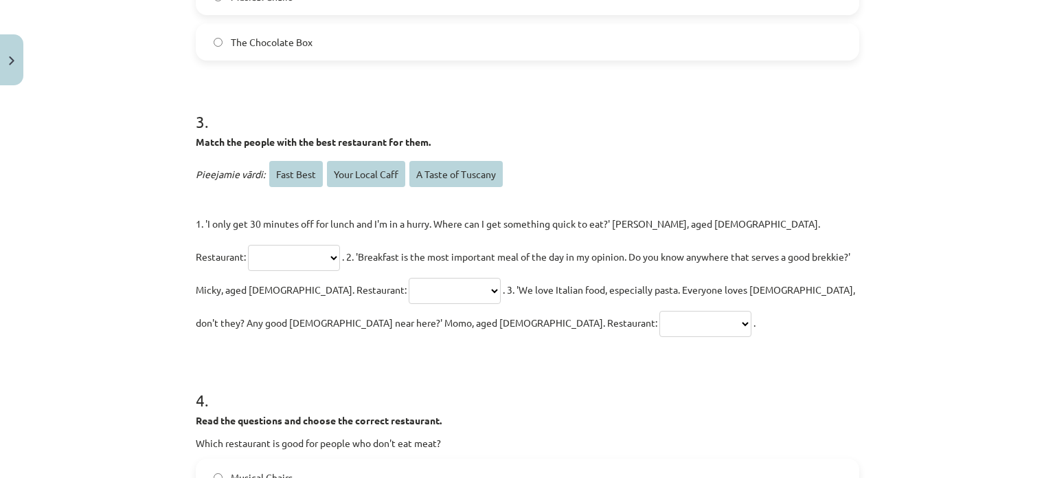
click at [409, 289] on select "**********" at bounding box center [455, 291] width 92 height 26
select select "**********"
click at [409, 278] on select "**********" at bounding box center [455, 291] width 92 height 26
click at [495, 294] on p "**********" at bounding box center [528, 273] width 664 height 132
click at [660, 324] on select "**********" at bounding box center [706, 324] width 92 height 26
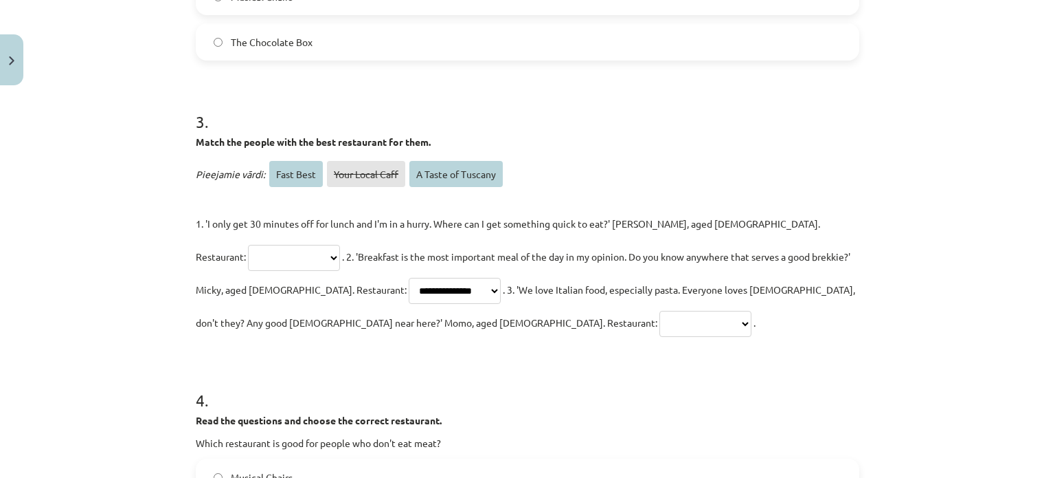
select select "**********"
click at [660, 311] on select "**********" at bounding box center [706, 324] width 92 height 26
click at [340, 245] on select "**********" at bounding box center [294, 258] width 92 height 26
select select "*********"
click at [340, 245] on select "**********" at bounding box center [294, 258] width 92 height 26
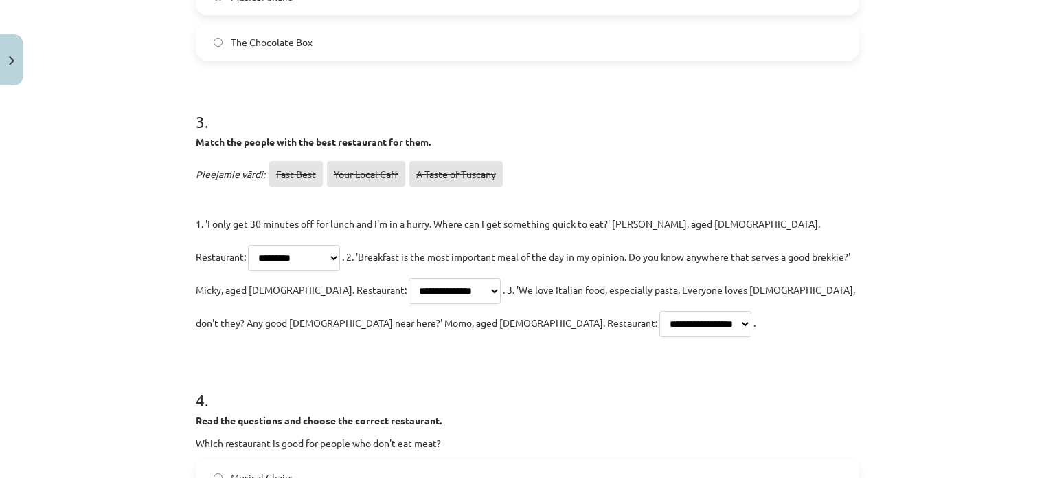
click at [683, 368] on h1 "4 ." at bounding box center [528, 387] width 664 height 43
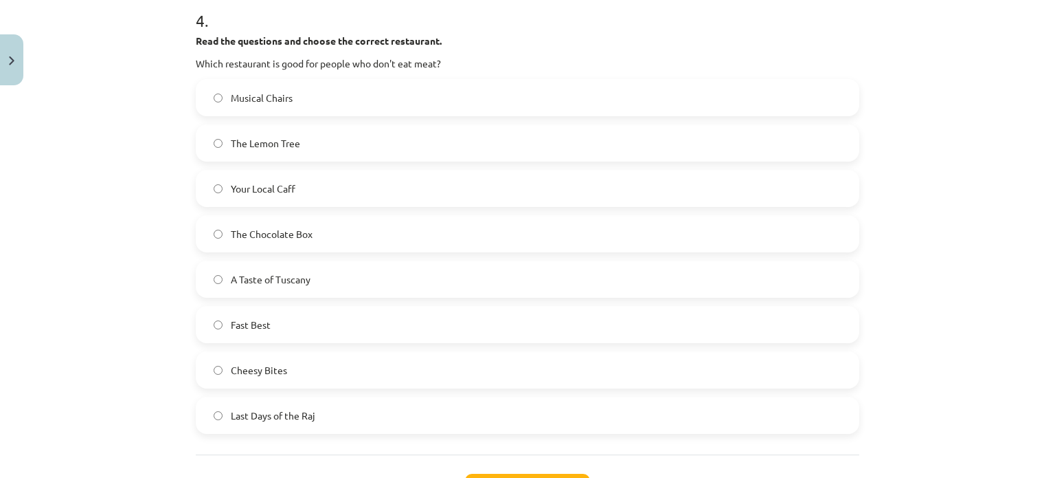
scroll to position [1546, 0]
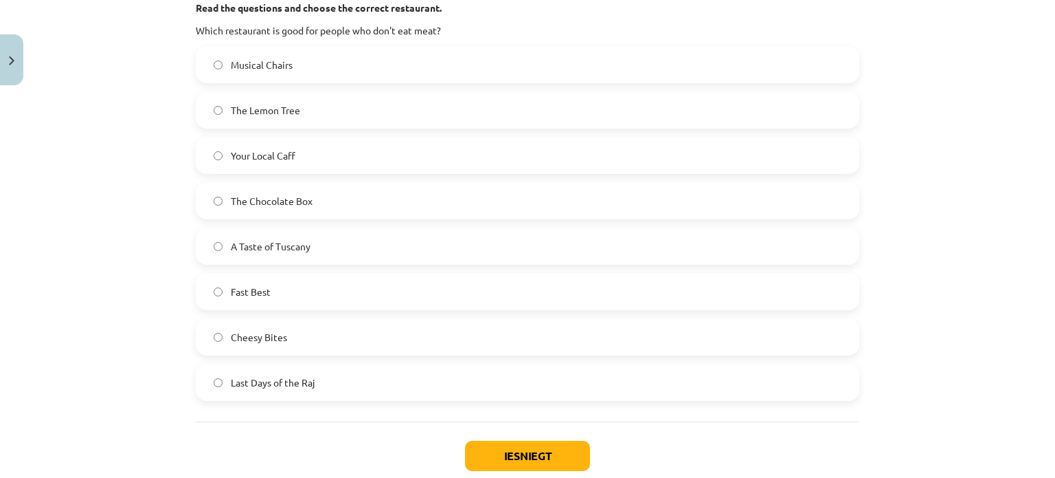
click at [283, 117] on label "The Lemon Tree" at bounding box center [527, 110] width 661 height 34
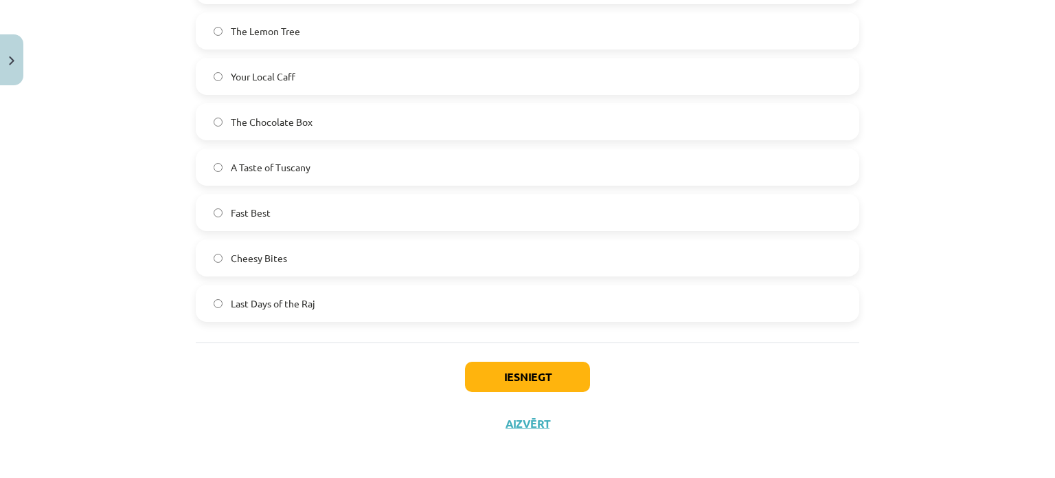
scroll to position [1628, 0]
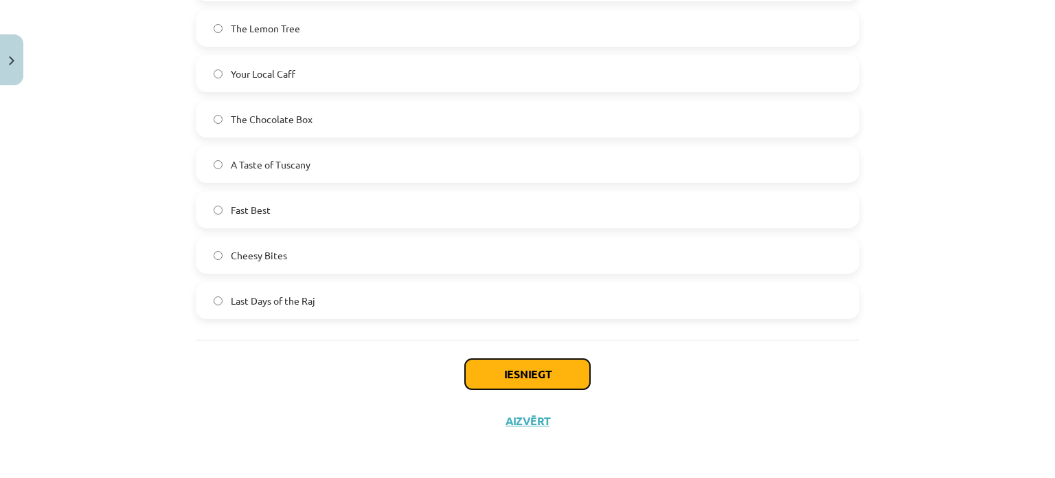
click at [565, 379] on button "Iesniegt" at bounding box center [527, 374] width 125 height 30
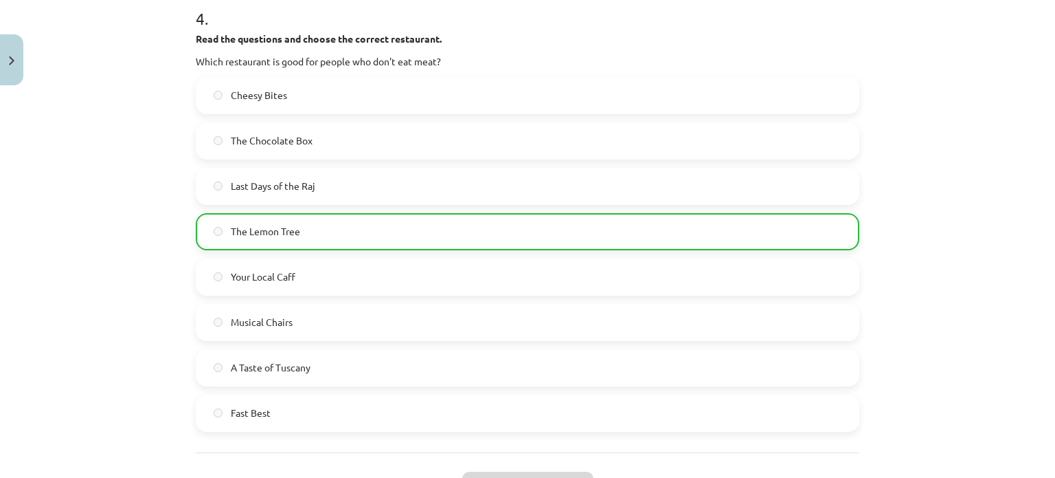
scroll to position [1855, 0]
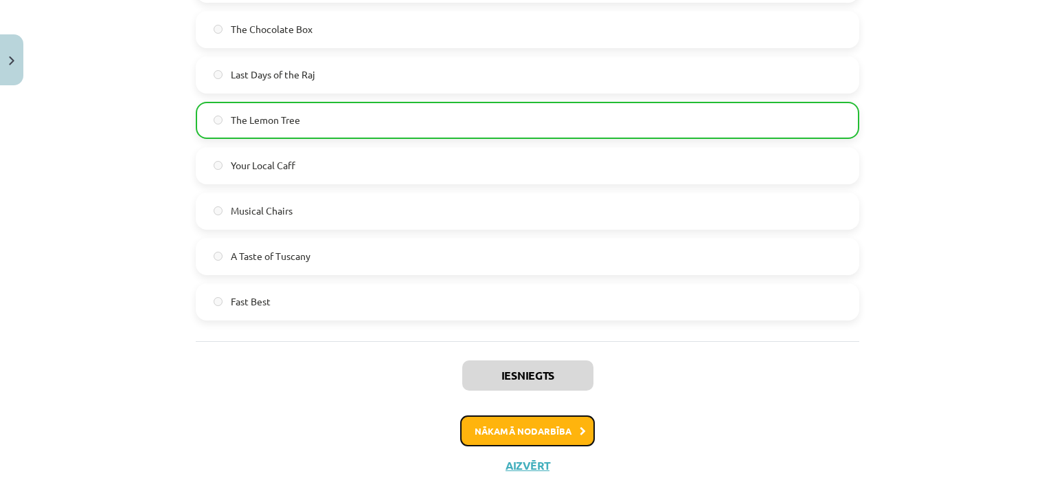
click at [537, 415] on button "Nākamā nodarbība" at bounding box center [527, 431] width 135 height 32
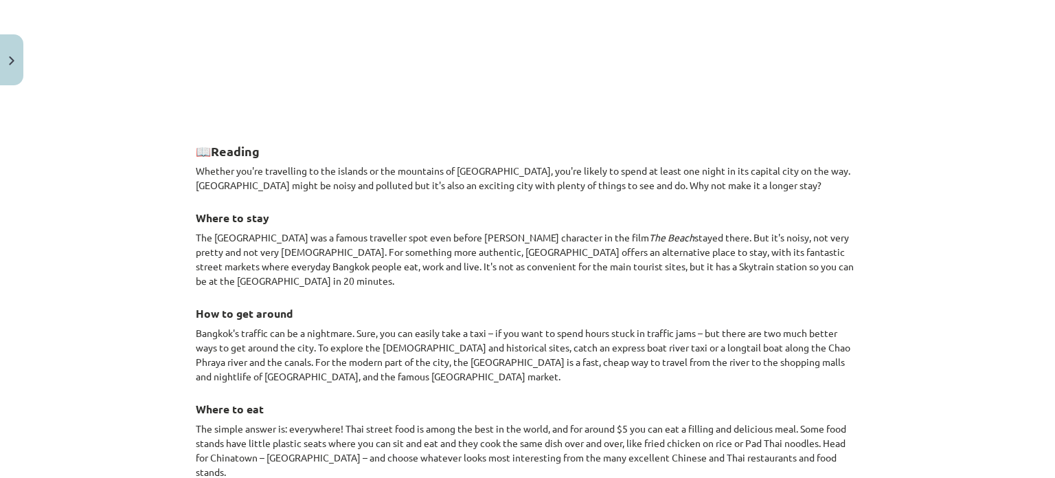
scroll to position [1031, 0]
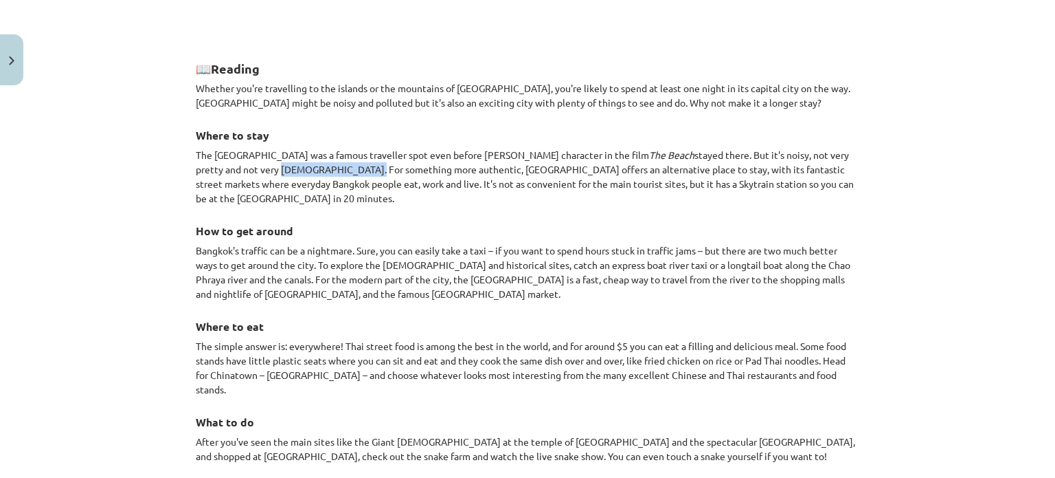
drag, startPoint x: 275, startPoint y: 175, endPoint x: 356, endPoint y: 165, distance: 81.7
click at [356, 165] on p "The [GEOGRAPHIC_DATA] was a famous traveller spot even before [PERSON_NAME] cha…" at bounding box center [528, 177] width 664 height 58
drag, startPoint x: 492, startPoint y: 369, endPoint x: 539, endPoint y: 369, distance: 47.4
click at [539, 369] on p "The simple answer is: everywhere! Thai street food is among the best in the wor…" at bounding box center [528, 368] width 664 height 58
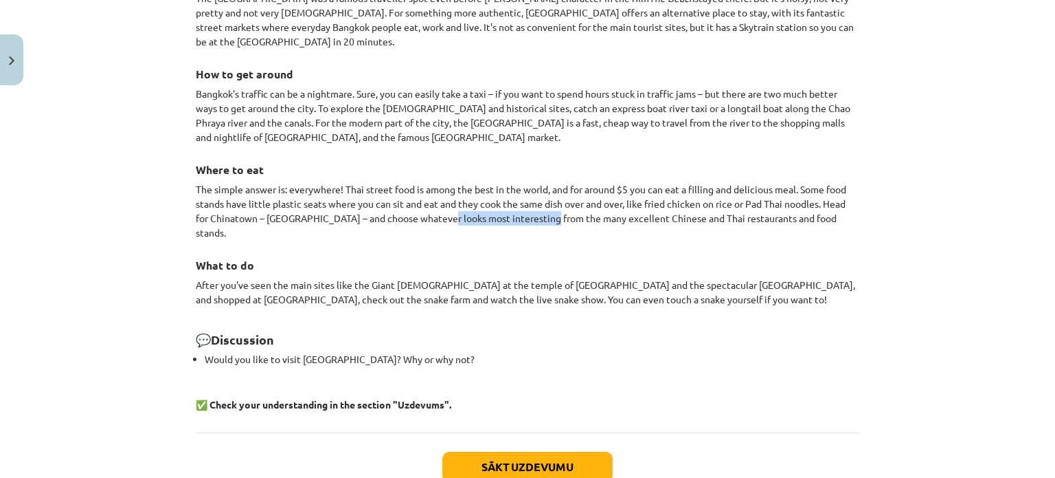
scroll to position [1237, 0]
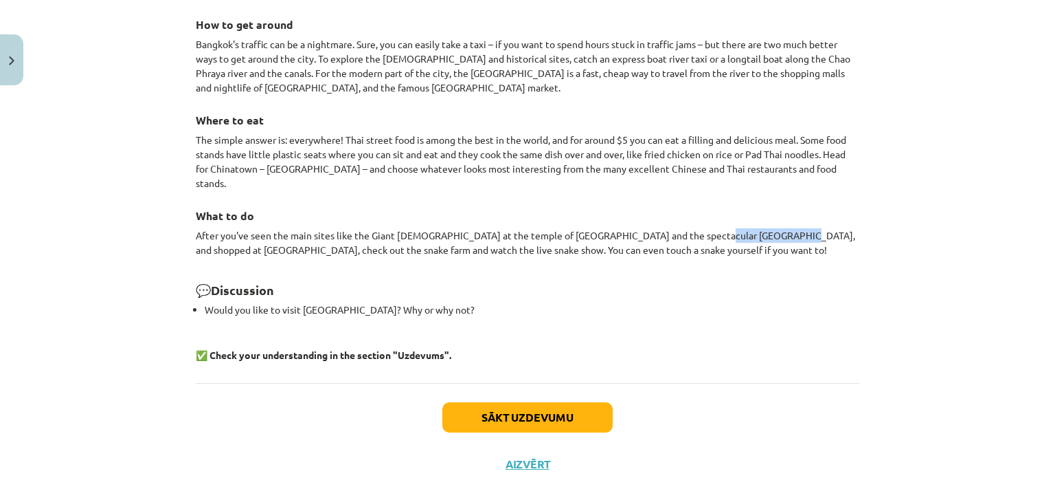
drag, startPoint x: 697, startPoint y: 216, endPoint x: 777, endPoint y: 218, distance: 80.4
click at [777, 228] on p "After you've seen the main sites like the Giant [DEMOGRAPHIC_DATA] at the templ…" at bounding box center [528, 242] width 664 height 29
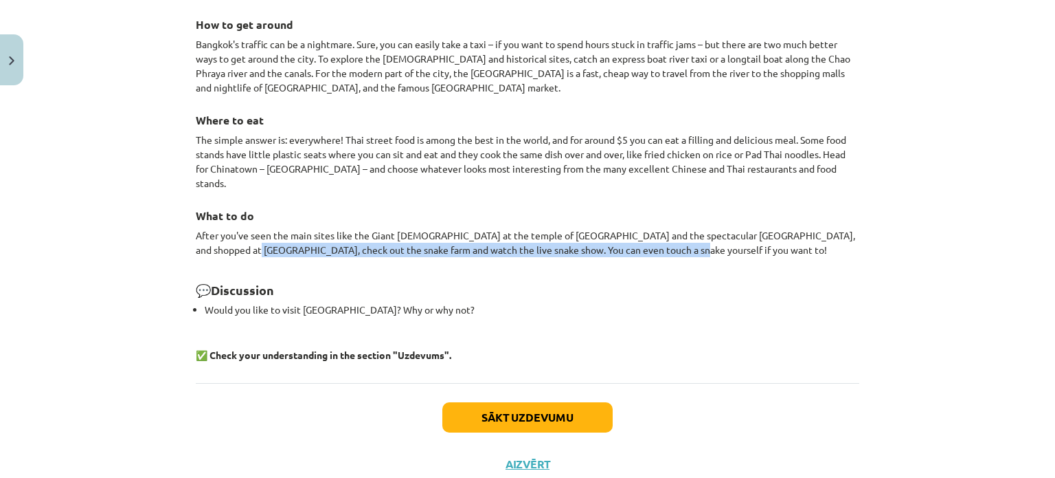
drag, startPoint x: 227, startPoint y: 229, endPoint x: 668, endPoint y: 233, distance: 440.4
click at [668, 233] on p "After you've seen the main sites like the Giant [DEMOGRAPHIC_DATA] at the templ…" at bounding box center [528, 242] width 664 height 29
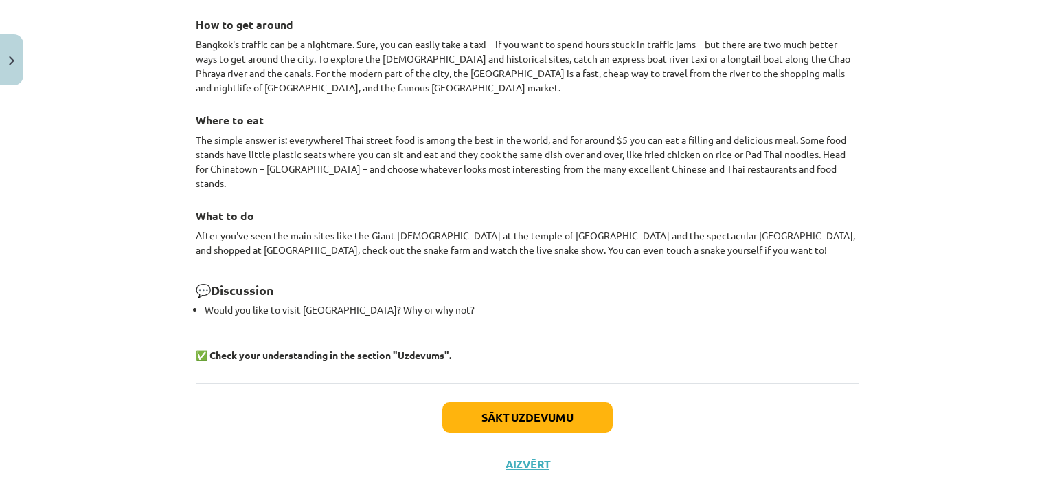
click at [508, 402] on button "Sākt uzdevumu" at bounding box center [527, 417] width 170 height 30
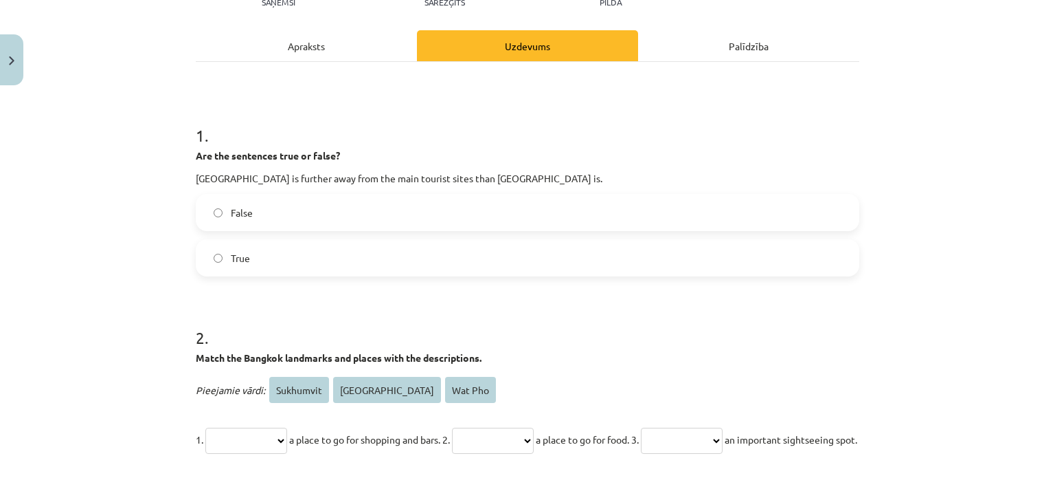
scroll to position [103, 0]
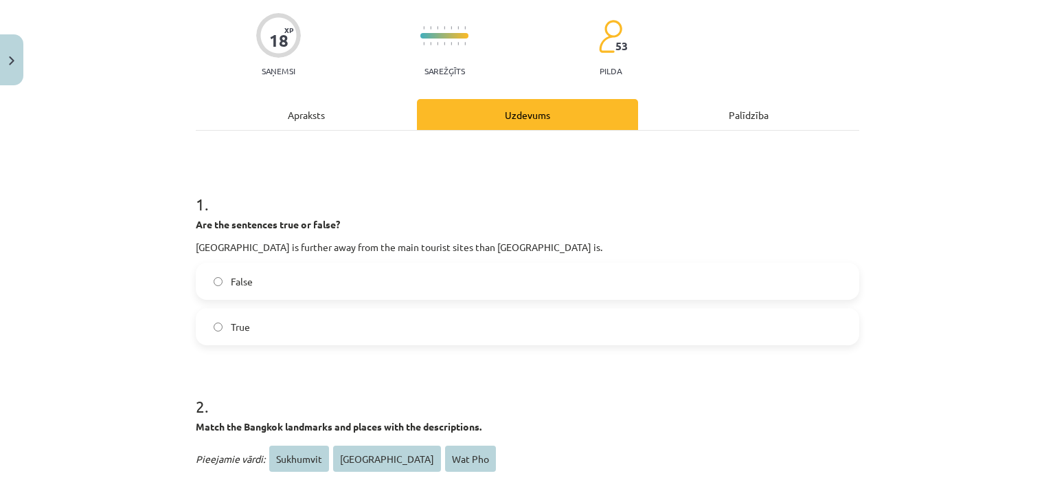
click at [223, 324] on label "True" at bounding box center [527, 326] width 661 height 34
click at [224, 284] on label "False" at bounding box center [527, 281] width 661 height 34
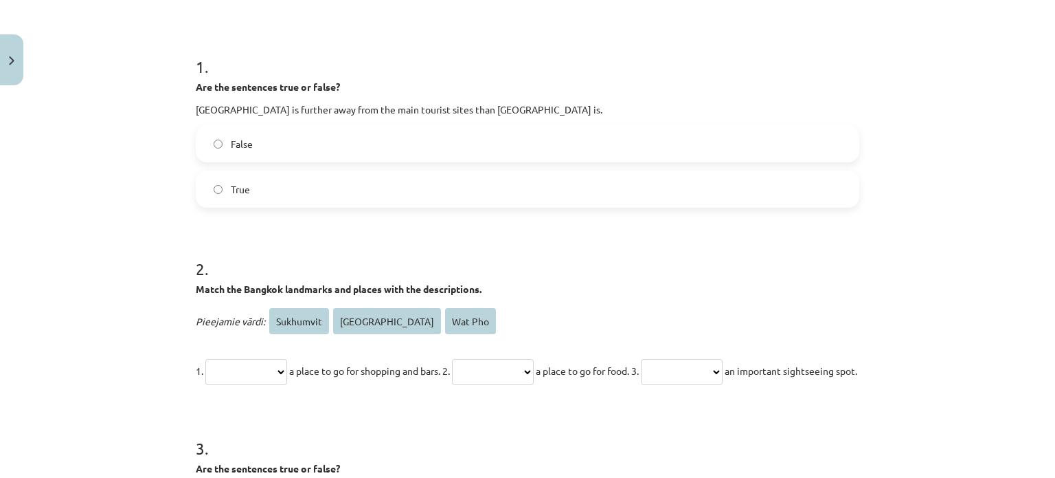
scroll to position [309, 0]
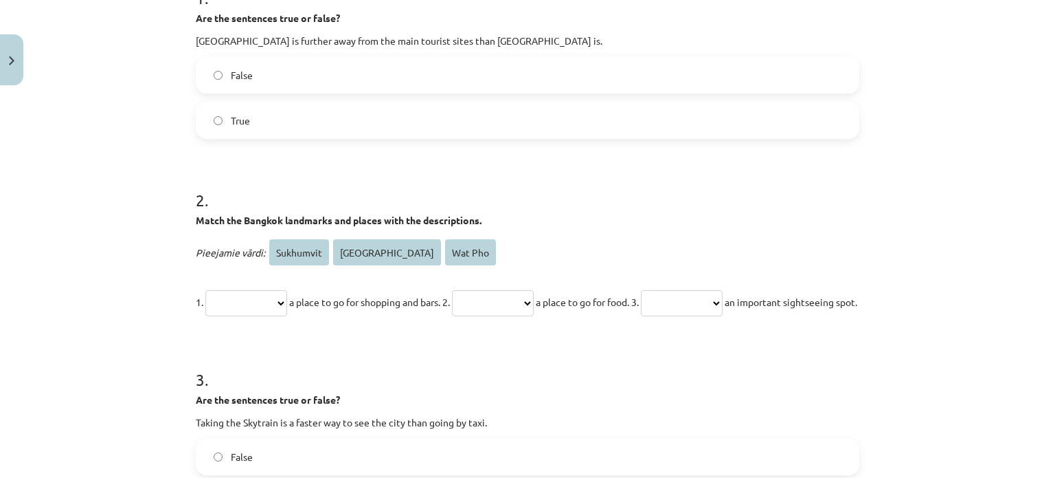
click at [504, 308] on select "**********" at bounding box center [493, 303] width 82 height 26
select select "**********"
click at [475, 290] on select "**********" at bounding box center [493, 303] width 82 height 26
drag, startPoint x: 621, startPoint y: 340, endPoint x: 551, endPoint y: 370, distance: 76.3
click at [551, 370] on form "**********" at bounding box center [528, 343] width 664 height 758
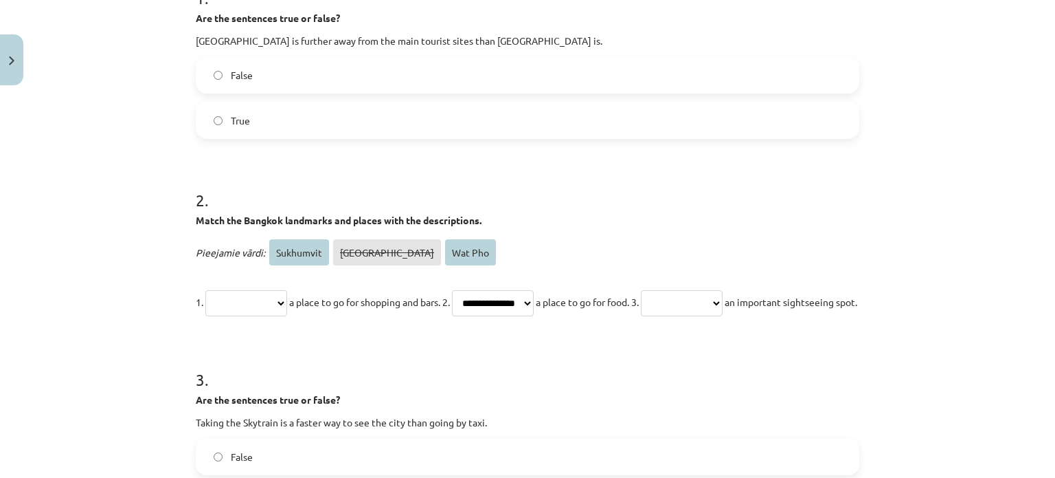
click at [723, 304] on select "**********" at bounding box center [682, 303] width 82 height 26
select select "*******"
click at [690, 290] on select "**********" at bounding box center [682, 303] width 82 height 26
click at [688, 362] on form "**********" at bounding box center [528, 343] width 664 height 758
click at [271, 302] on select "**********" at bounding box center [246, 303] width 82 height 26
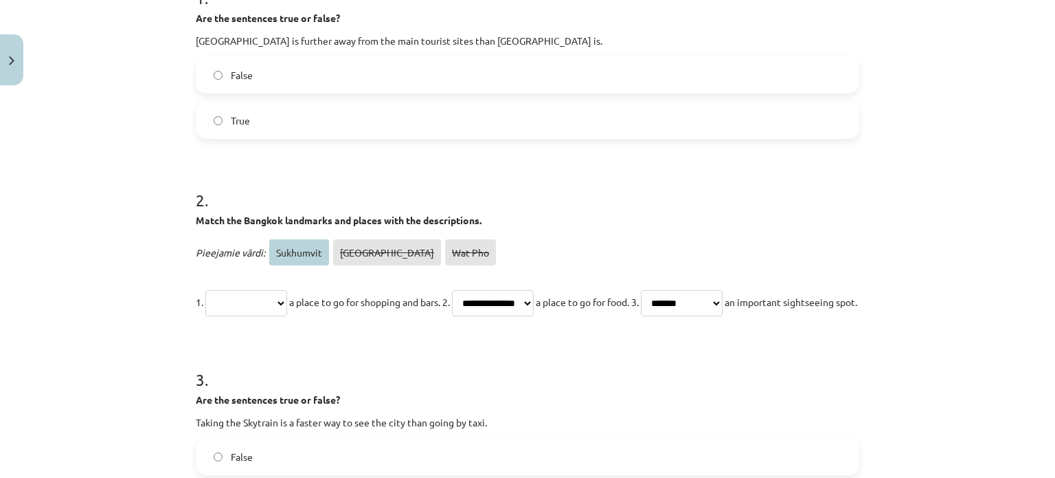
select select "*********"
click at [205, 290] on select "**********" at bounding box center [246, 303] width 82 height 26
click at [358, 318] on p "**********" at bounding box center [528, 301] width 664 height 33
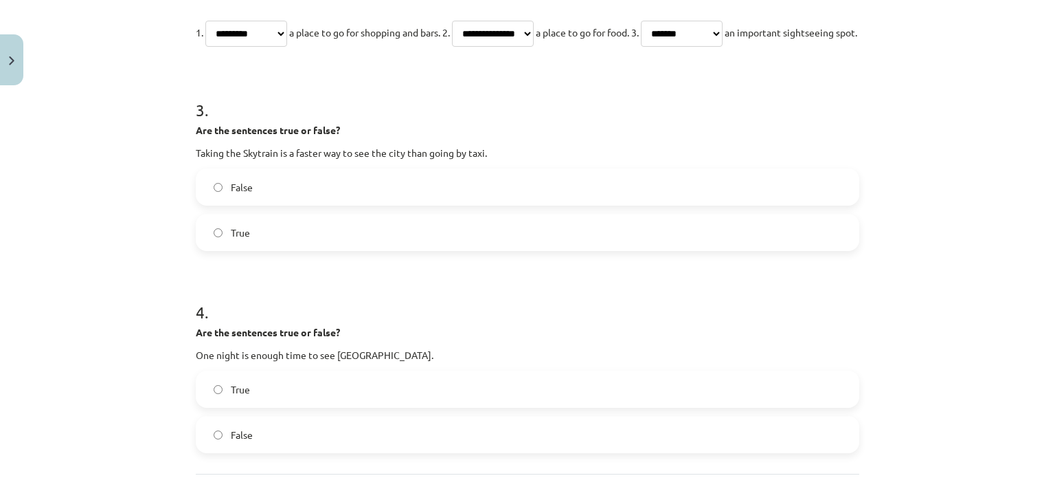
scroll to position [584, 0]
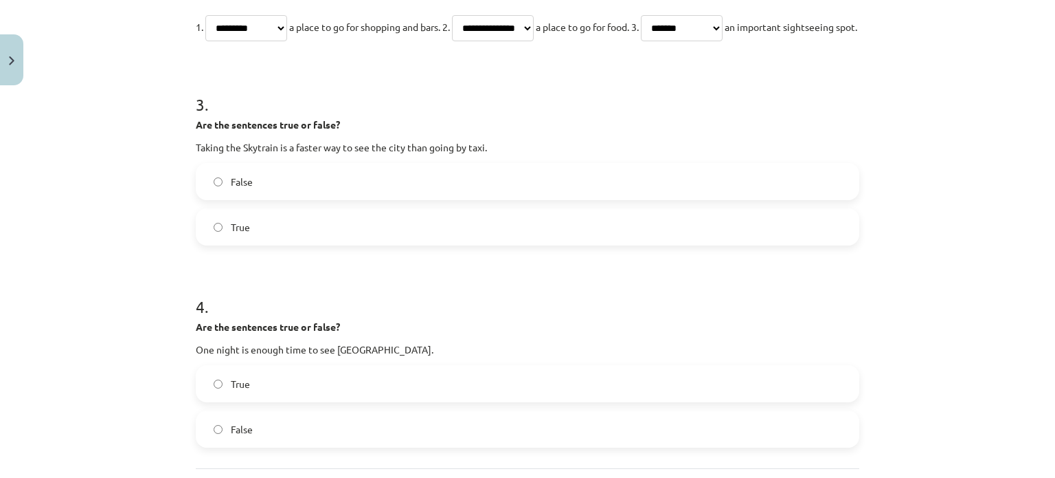
click at [271, 244] on label "True" at bounding box center [527, 227] width 661 height 34
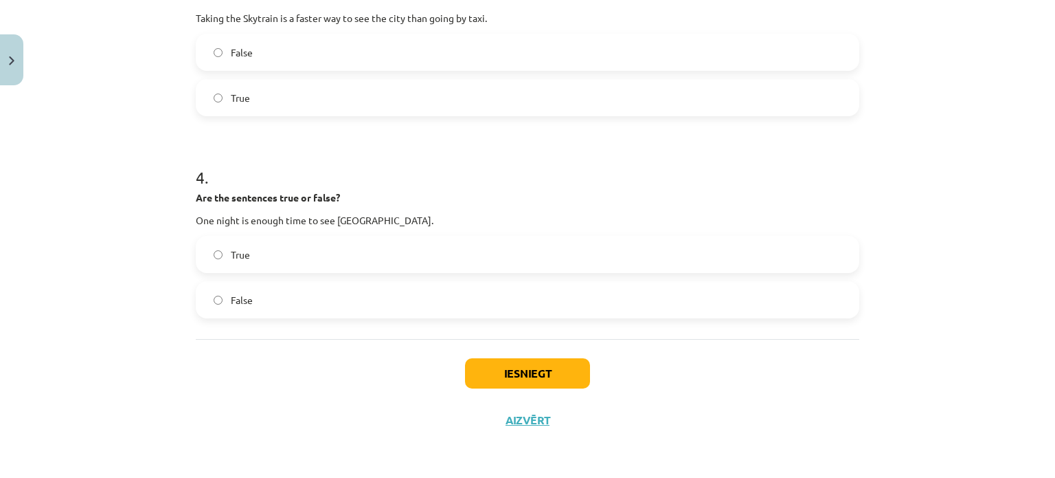
scroll to position [745, 0]
drag, startPoint x: 153, startPoint y: 293, endPoint x: 181, endPoint y: 348, distance: 62.1
click at [258, 300] on label "False" at bounding box center [527, 299] width 661 height 34
click at [523, 377] on button "Iesniegt" at bounding box center [527, 373] width 125 height 30
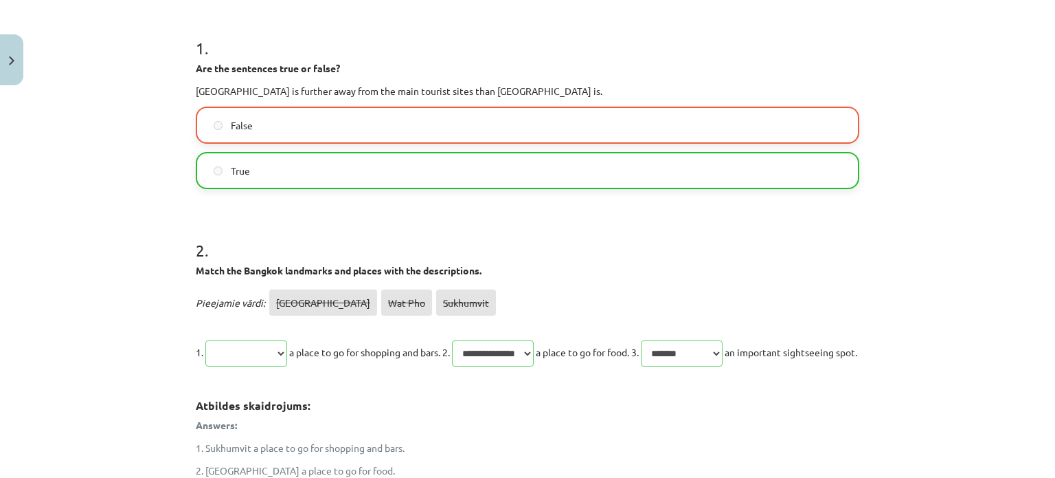
scroll to position [190, 0]
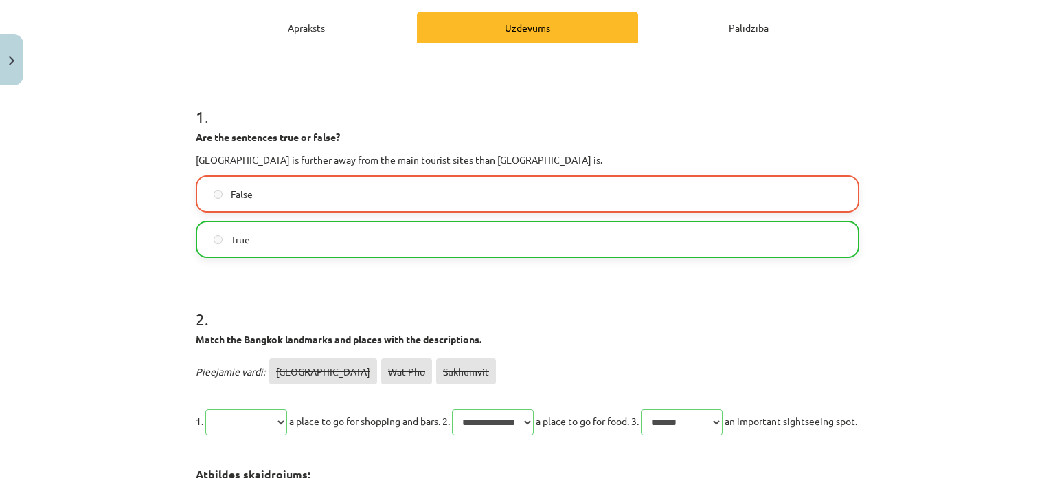
drag, startPoint x: 166, startPoint y: 287, endPoint x: 66, endPoint y: 325, distance: 107.2
click at [66, 325] on div "**********" at bounding box center [527, 239] width 1055 height 478
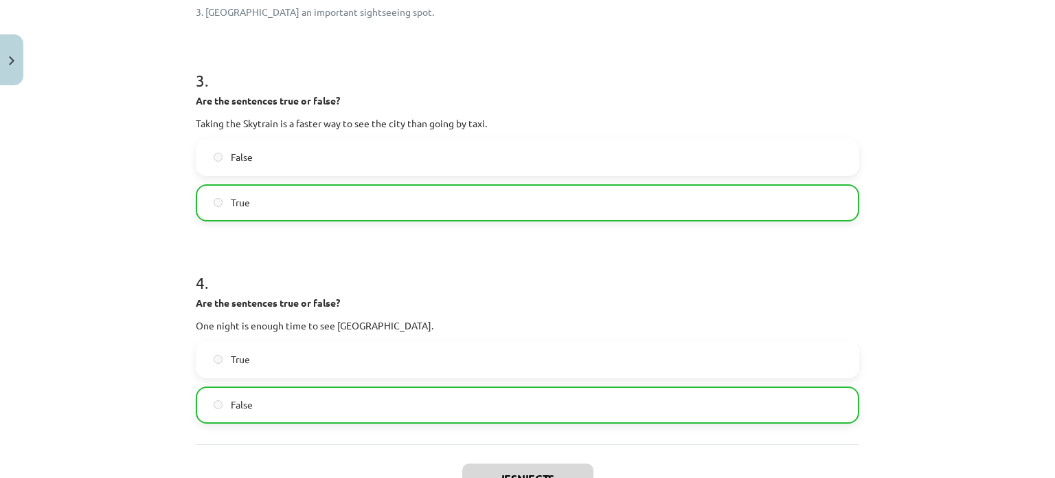
scroll to position [921, 0]
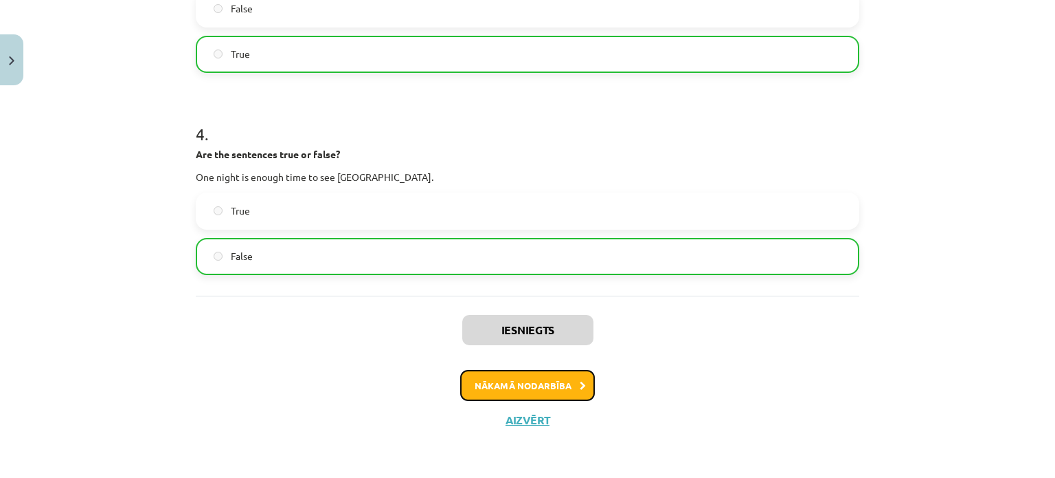
click at [547, 387] on button "Nākamā nodarbība" at bounding box center [527, 386] width 135 height 32
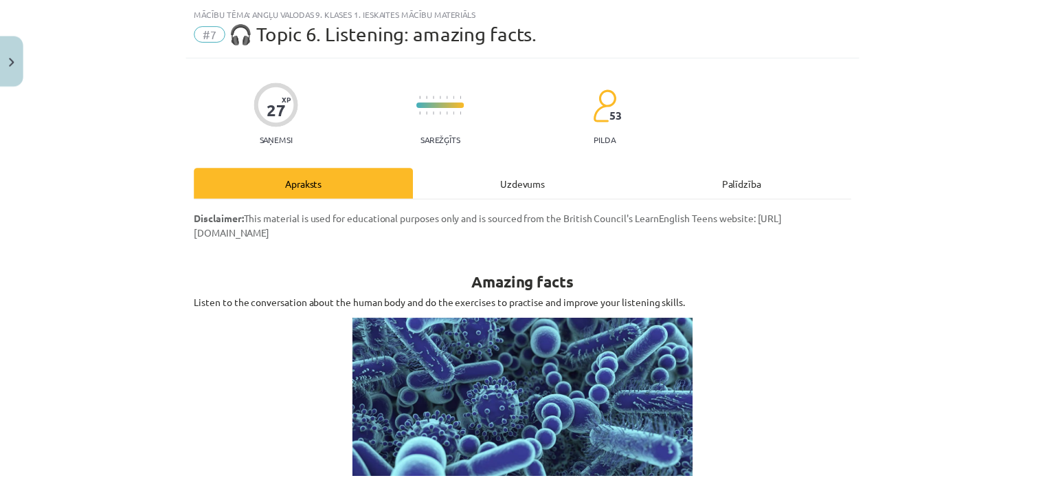
scroll to position [0, 0]
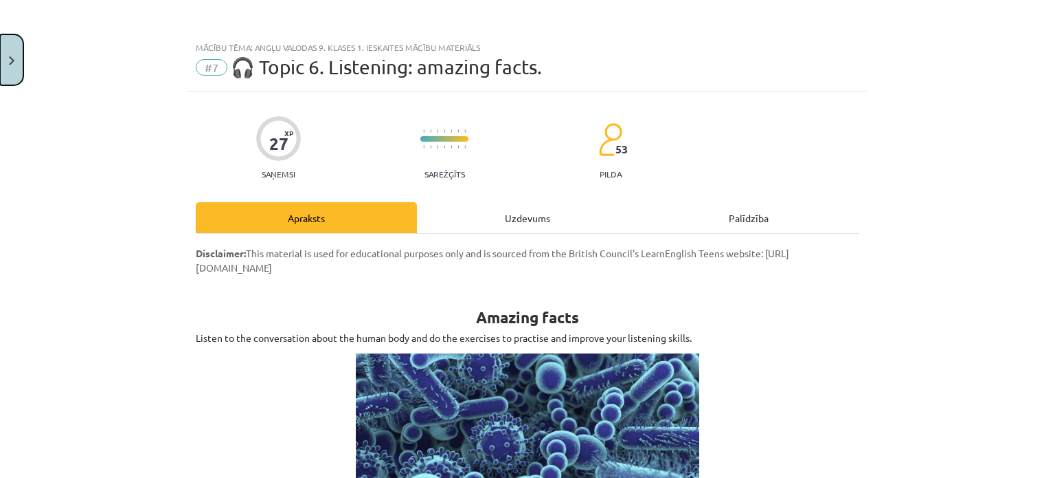
click at [10, 70] on button "Close" at bounding box center [11, 59] width 23 height 51
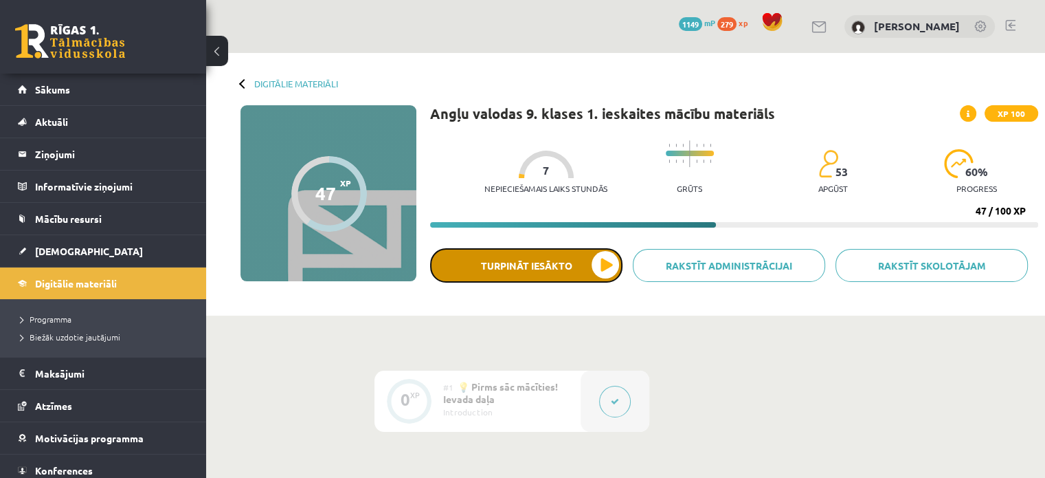
click at [530, 258] on button "Turpināt iesākto" at bounding box center [526, 265] width 192 height 34
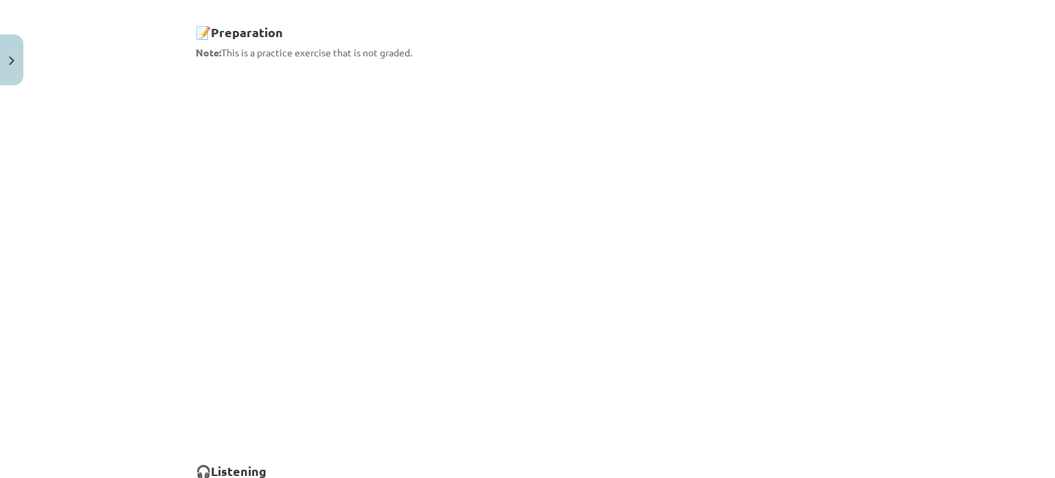
scroll to position [625, 0]
